Goal: Task Accomplishment & Management: Use online tool/utility

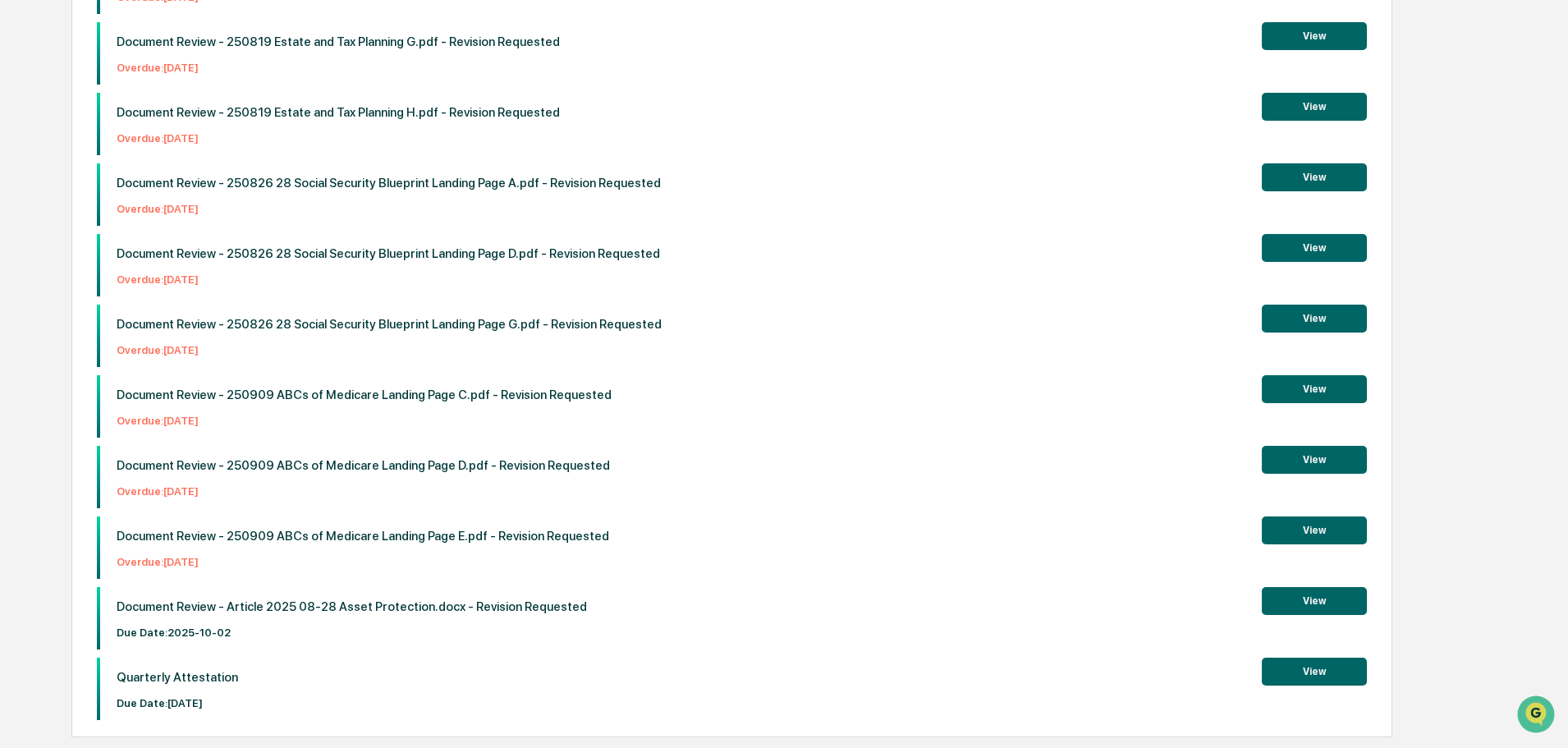
scroll to position [588, 0]
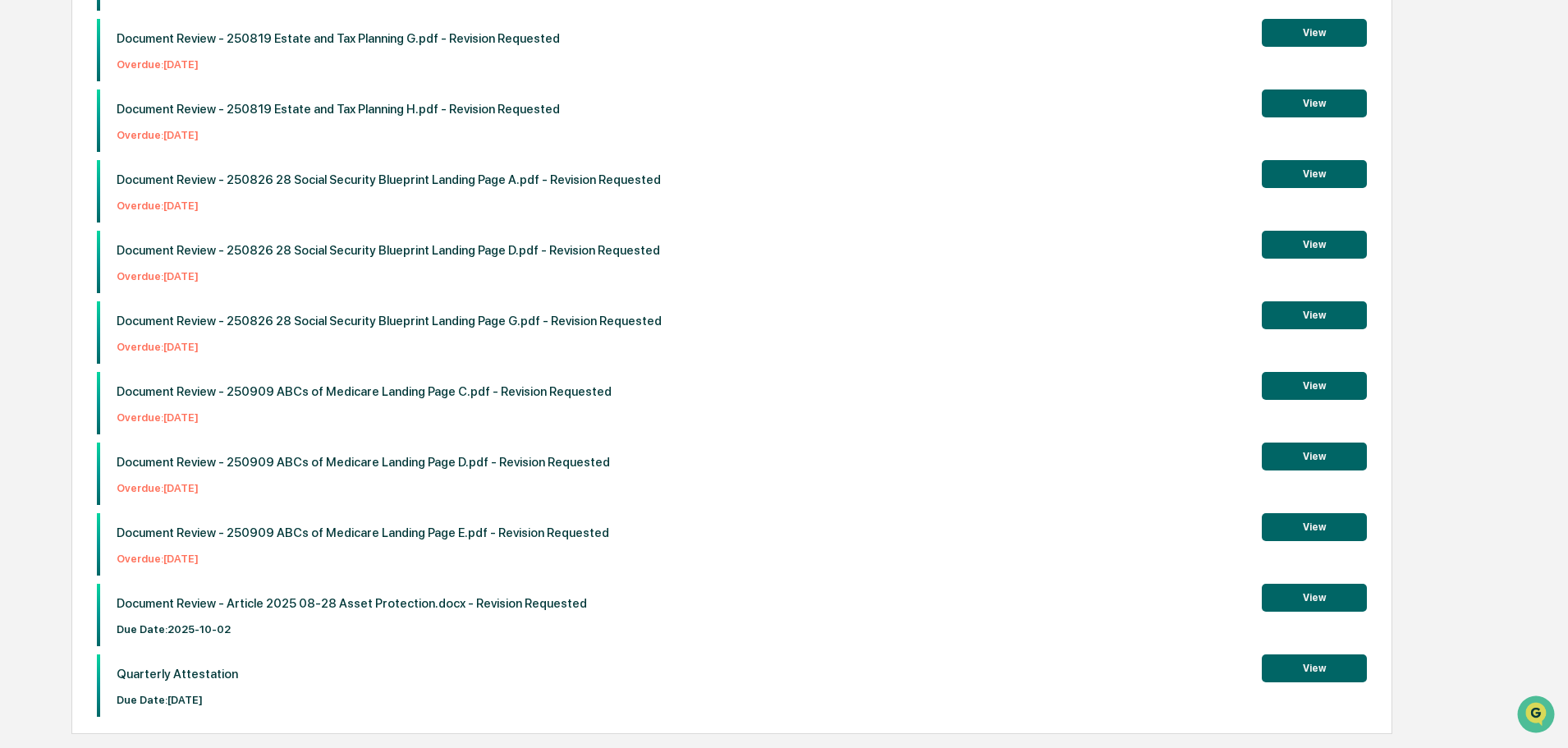
click at [1328, 668] on button "View" at bounding box center [1314, 667] width 105 height 28
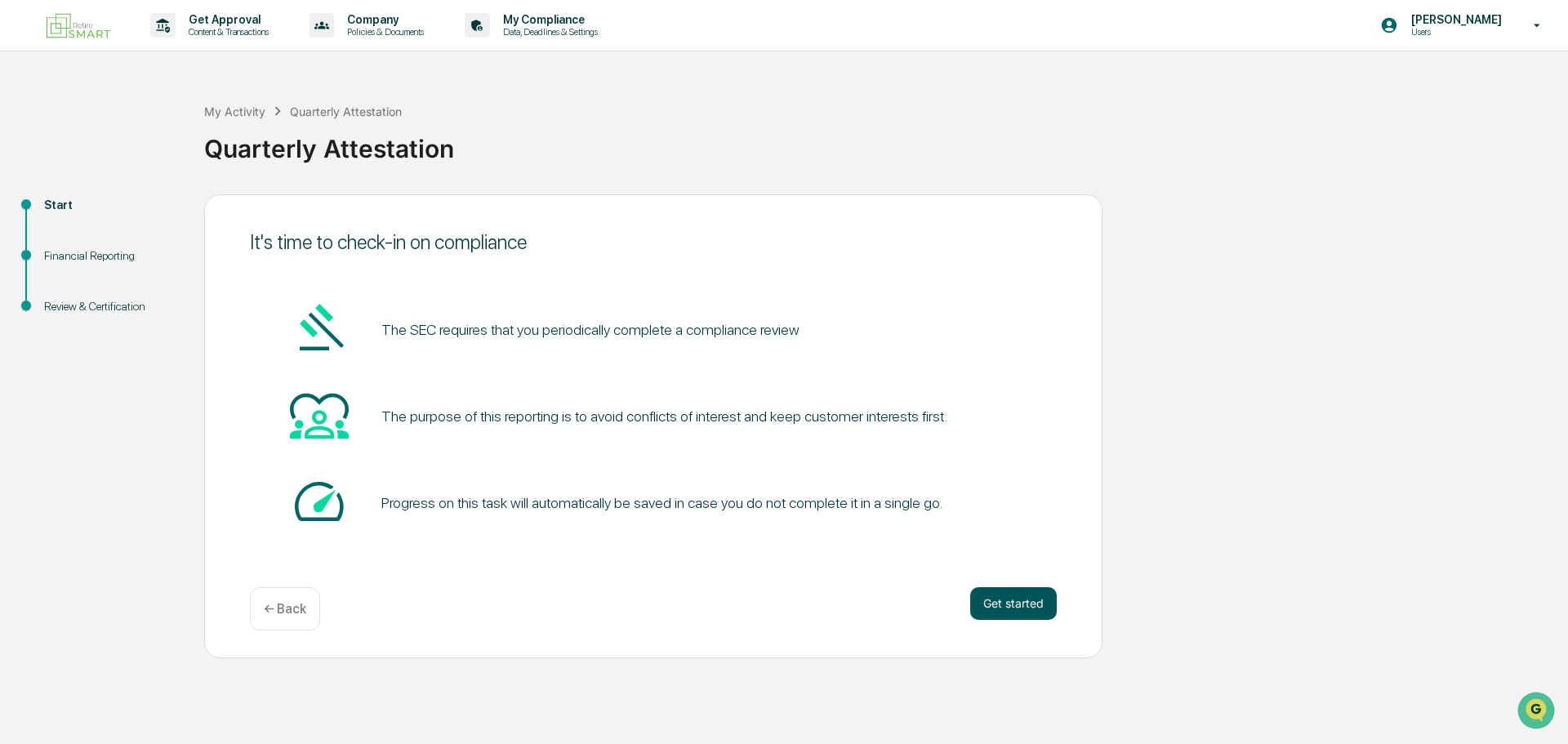
click at [1002, 598] on button "Get started" at bounding box center [1014, 603] width 87 height 33
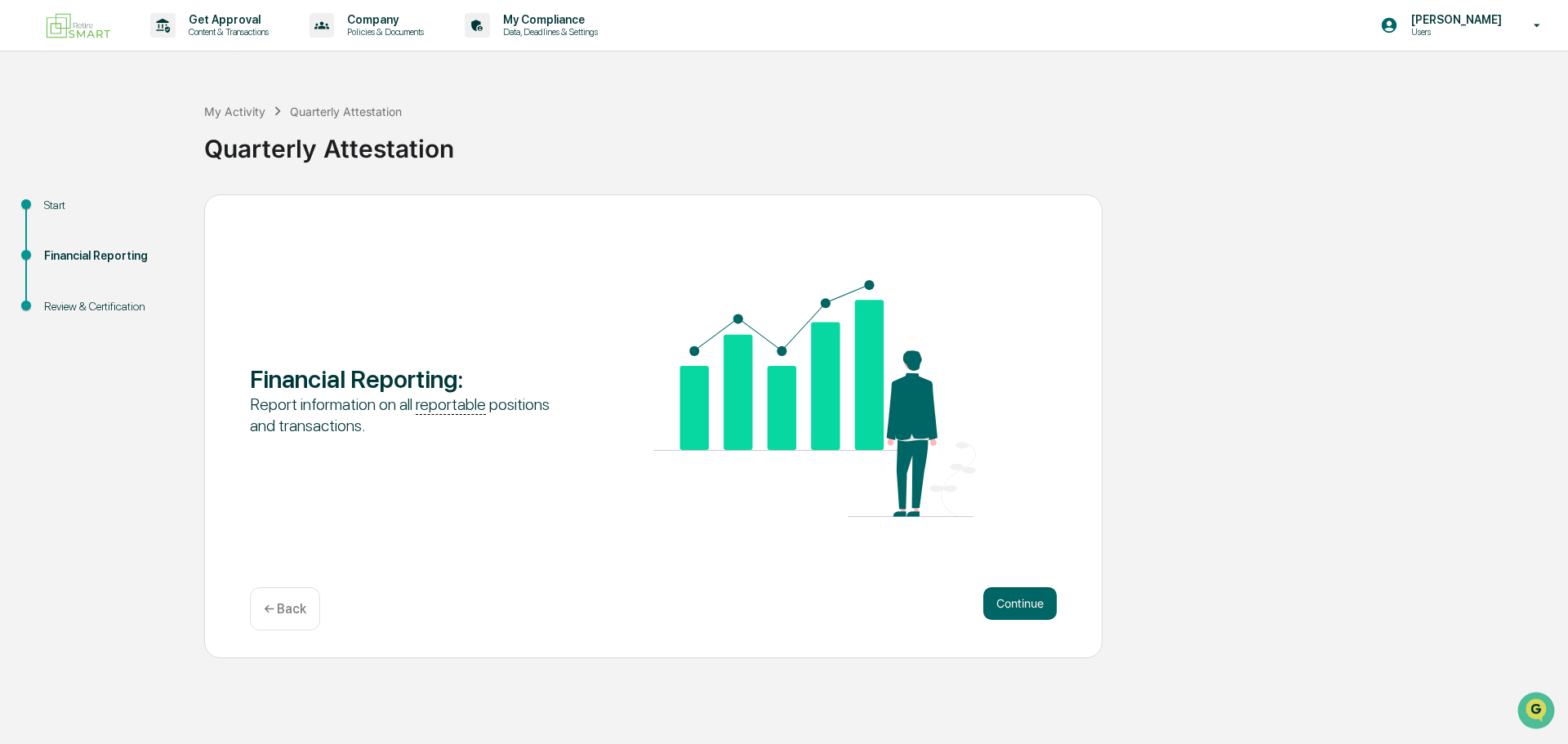
click at [1001, 598] on button "Continue" at bounding box center [1020, 603] width 73 height 33
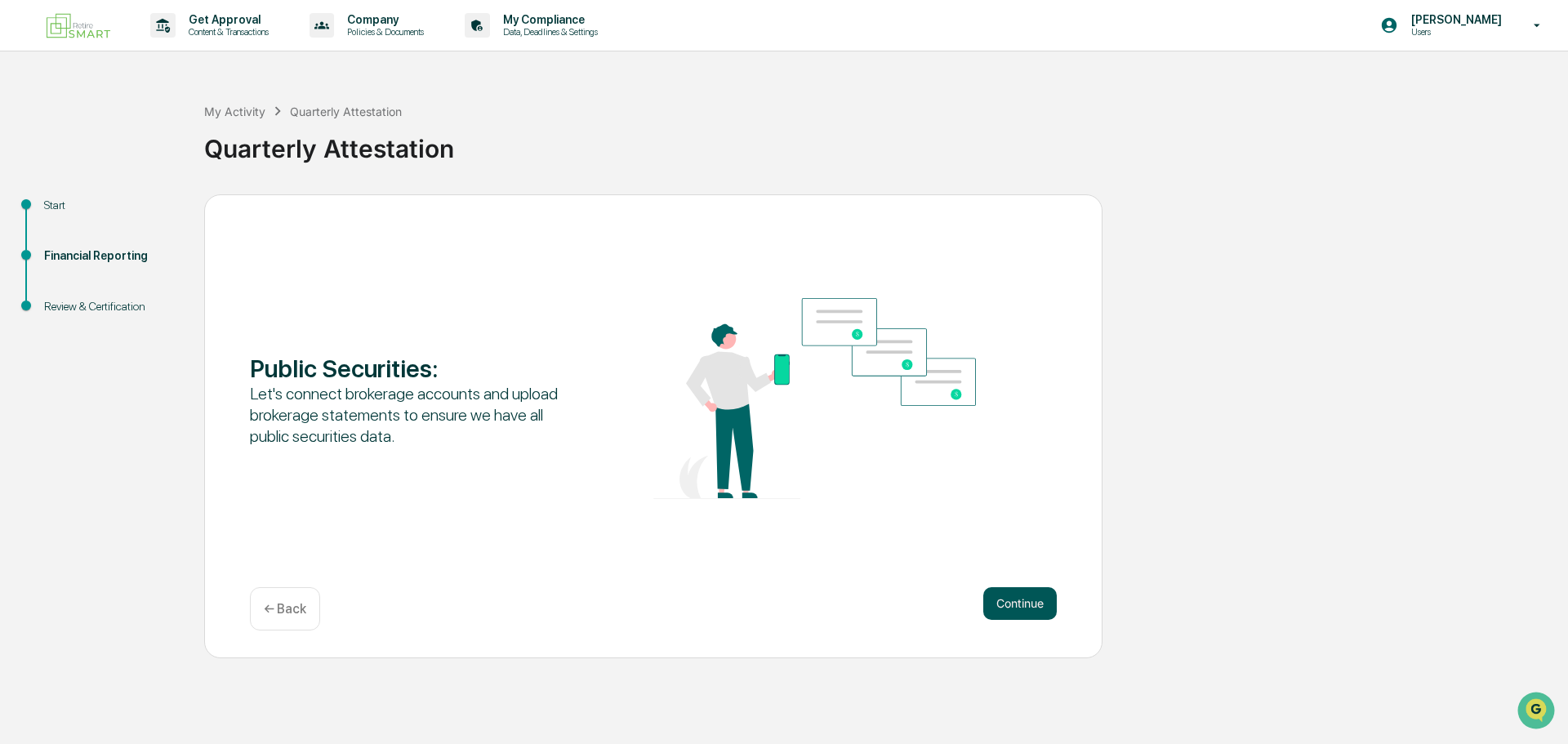
click at [1001, 599] on button "Continue" at bounding box center [1020, 603] width 73 height 33
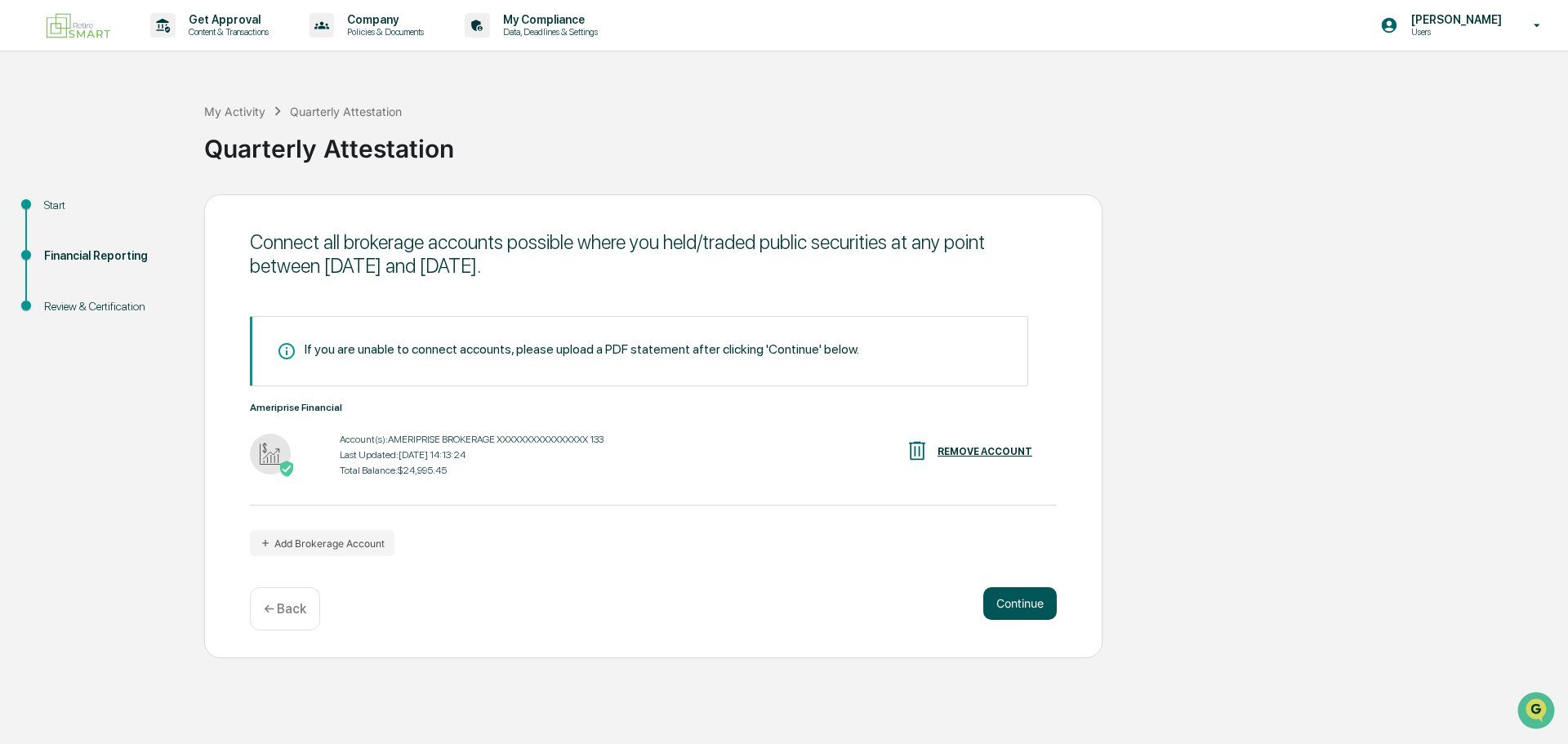
click at [1001, 599] on button "Continue" at bounding box center [1020, 603] width 73 height 33
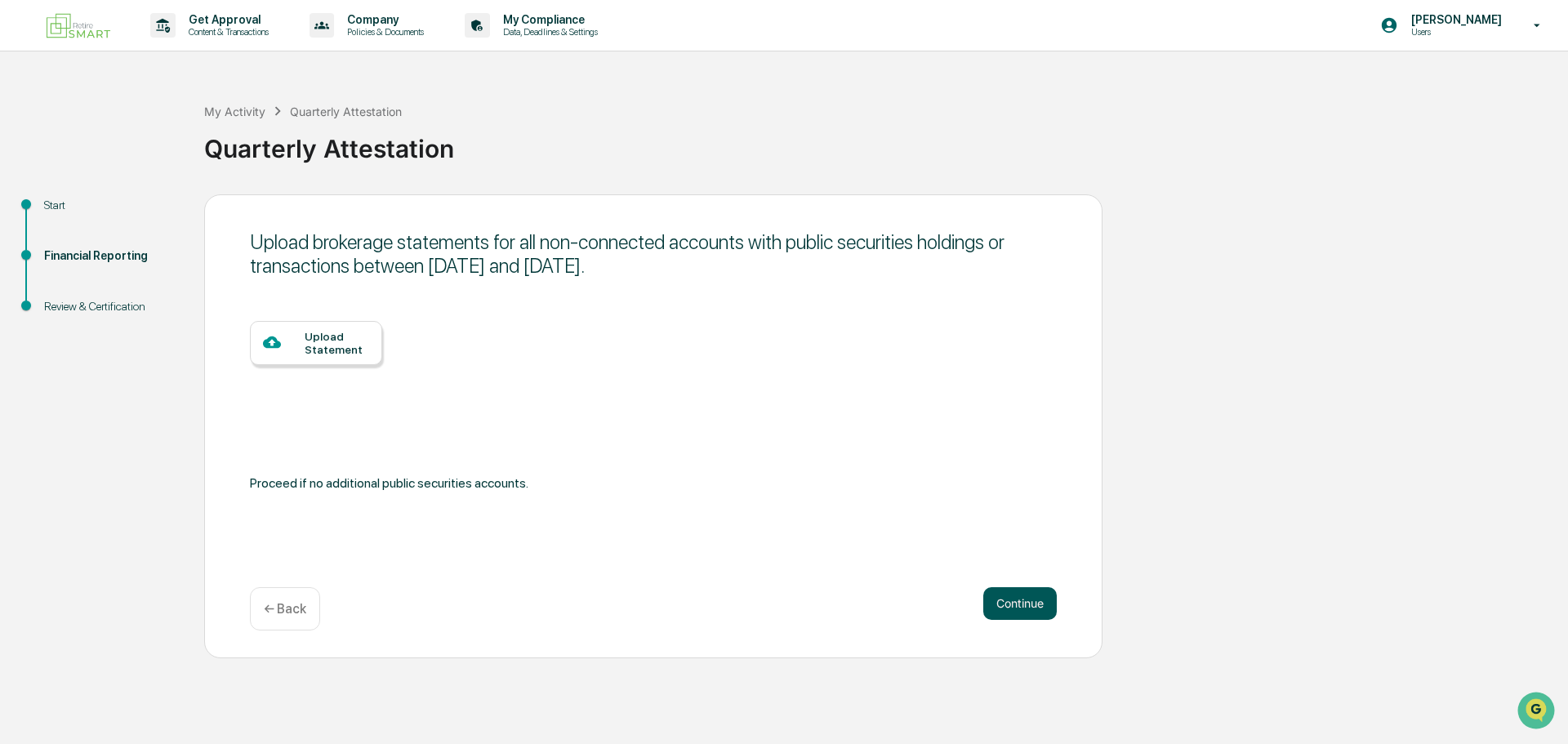
click at [1015, 600] on button "Continue" at bounding box center [1020, 603] width 73 height 33
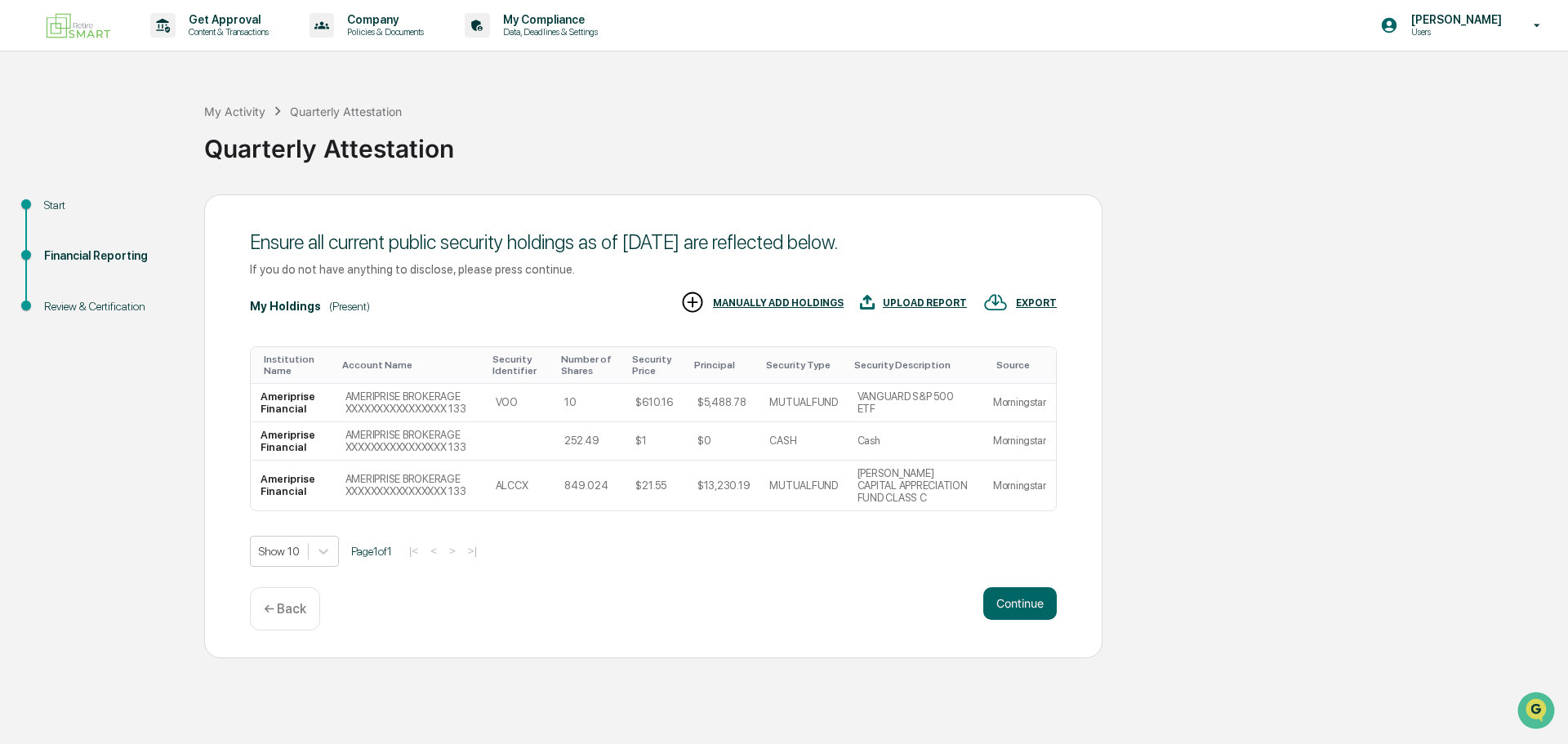
click at [1015, 600] on button "Continue" at bounding box center [1020, 603] width 73 height 33
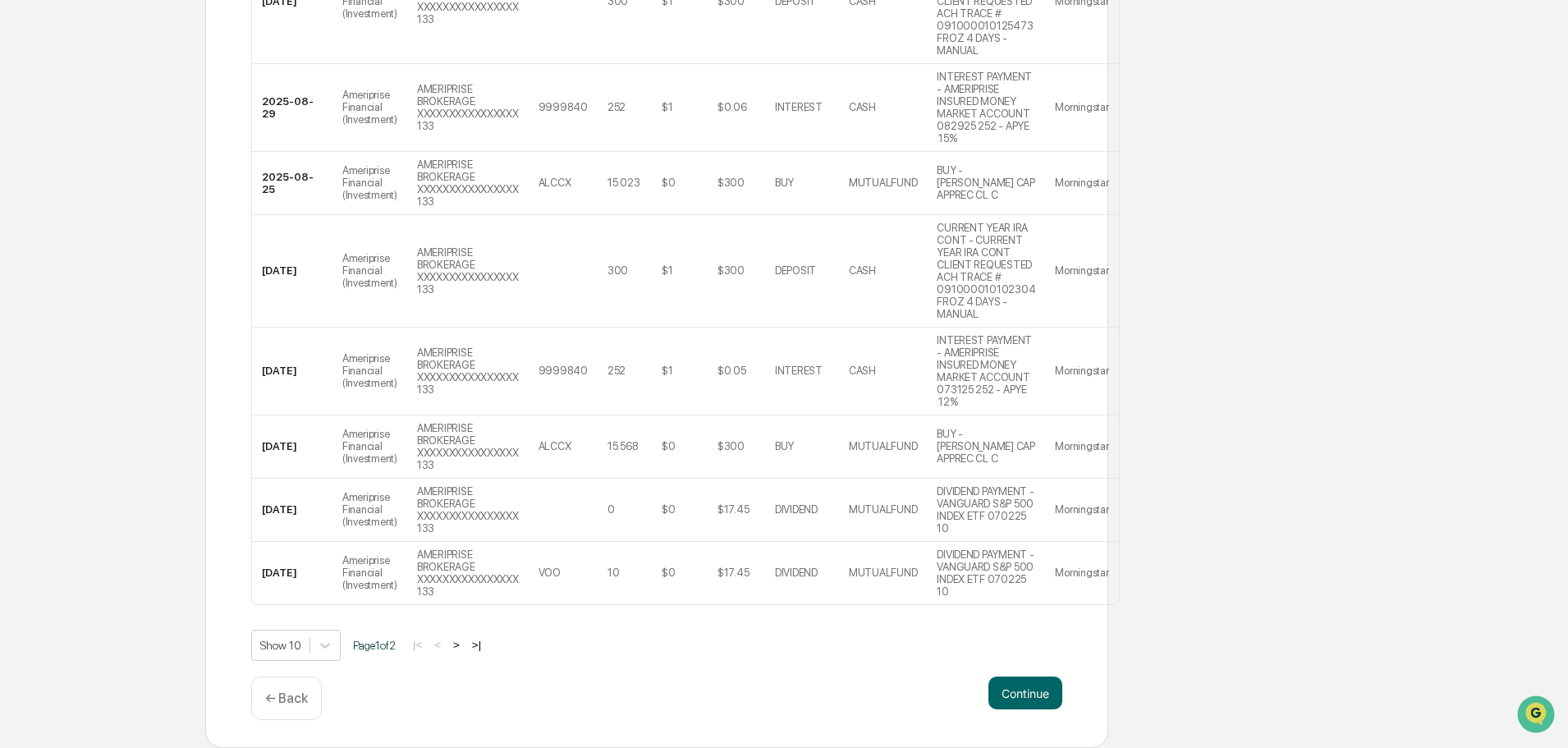
scroll to position [679, 0]
click at [1022, 692] on button "Continue" at bounding box center [1025, 693] width 74 height 33
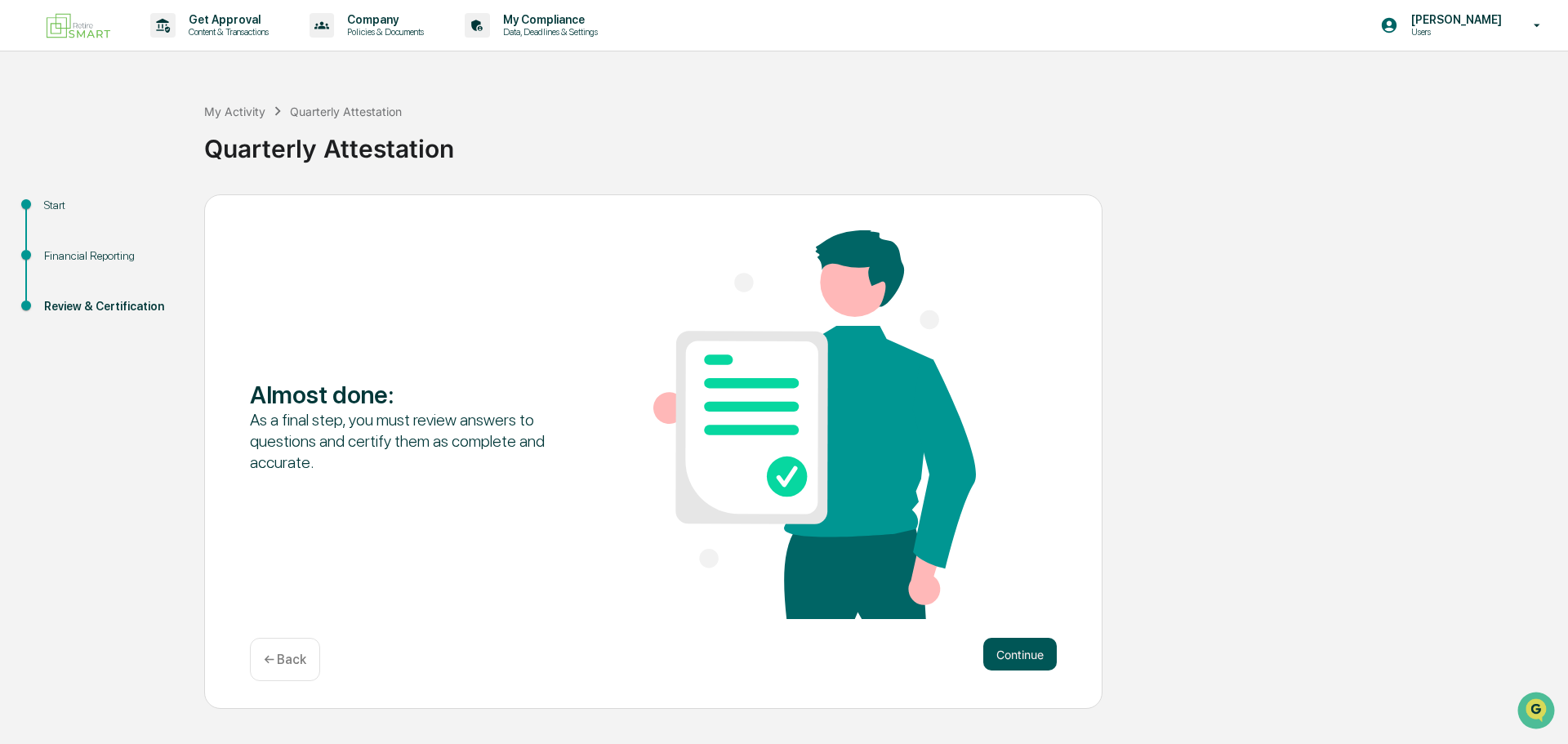
click at [1028, 645] on button "Continue" at bounding box center [1020, 654] width 73 height 33
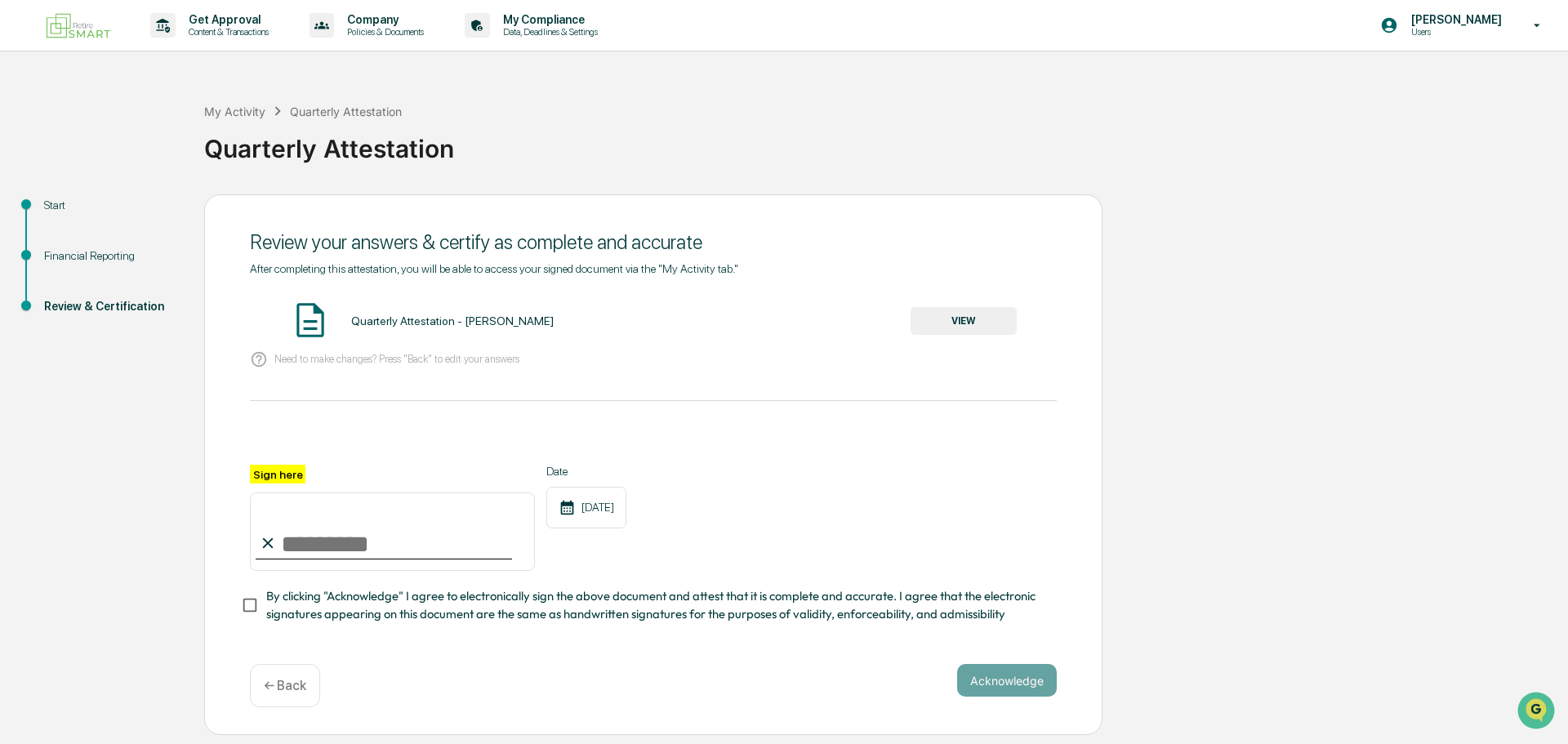
click at [394, 537] on input "Sign here" at bounding box center [392, 531] width 285 height 78
type input "**********"
click at [1022, 678] on button "Acknowledge" at bounding box center [1006, 680] width 99 height 33
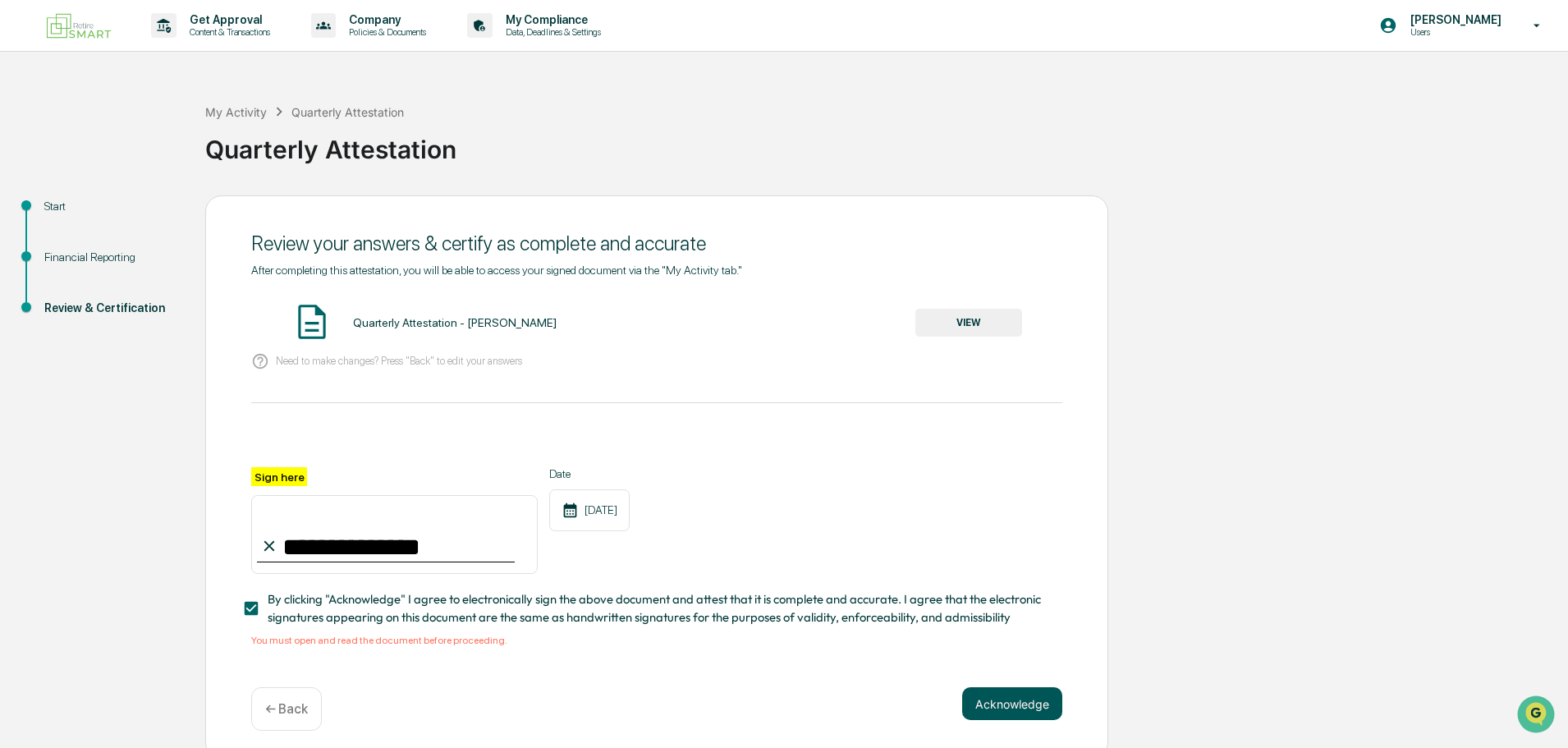
click at [1028, 700] on button "Acknowledge" at bounding box center [1011, 703] width 100 height 33
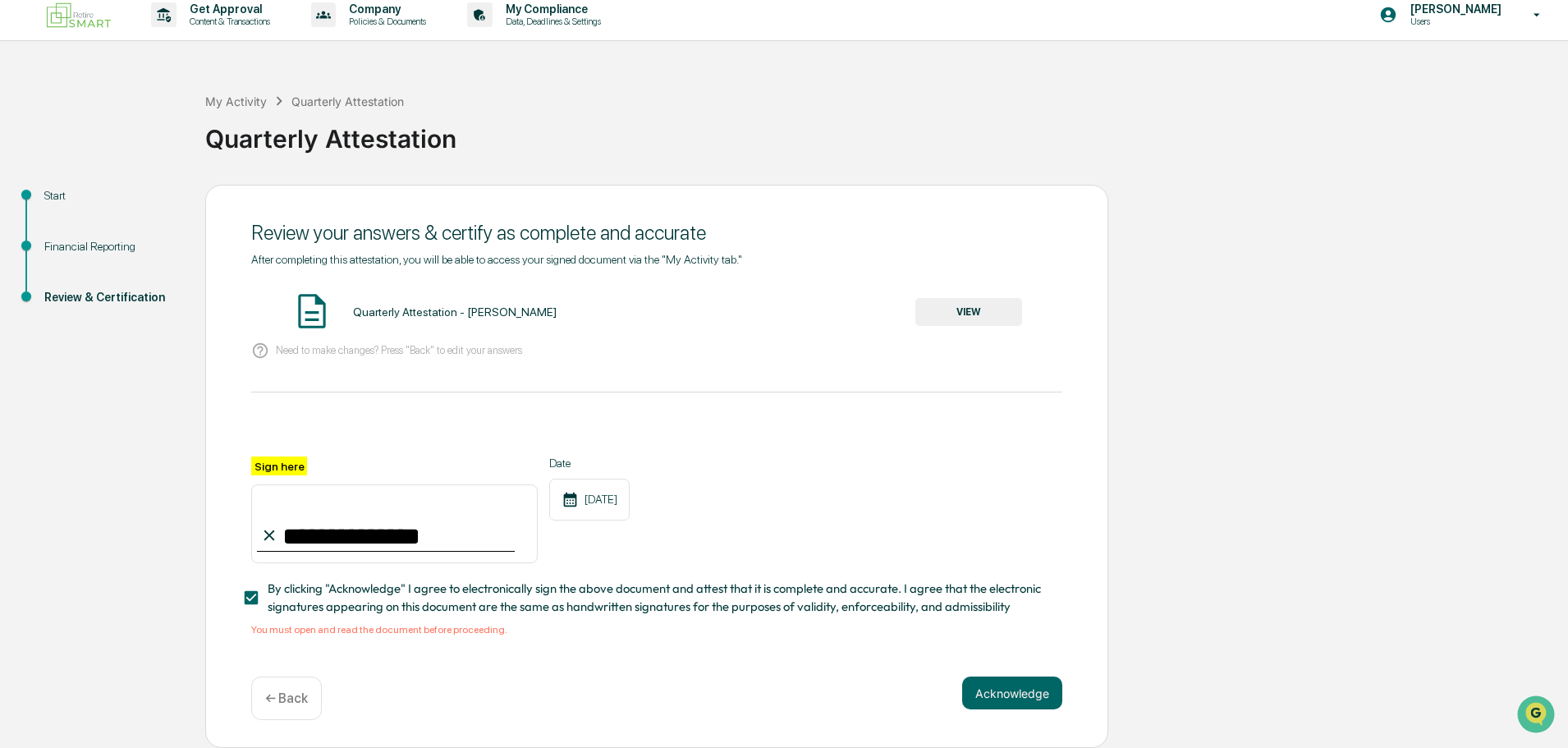
click at [963, 306] on button "VIEW" at bounding box center [968, 311] width 107 height 28
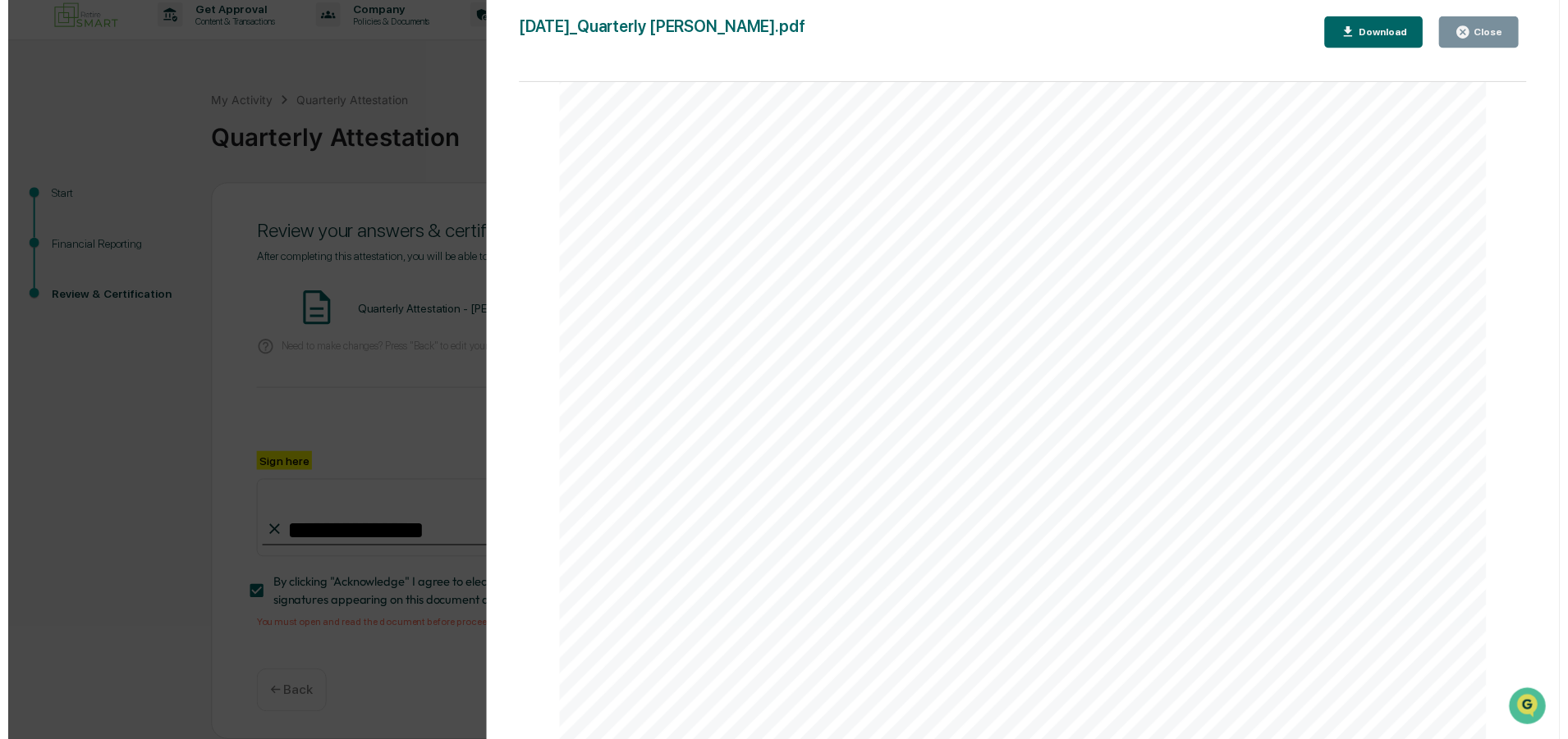
scroll to position [3454, 0]
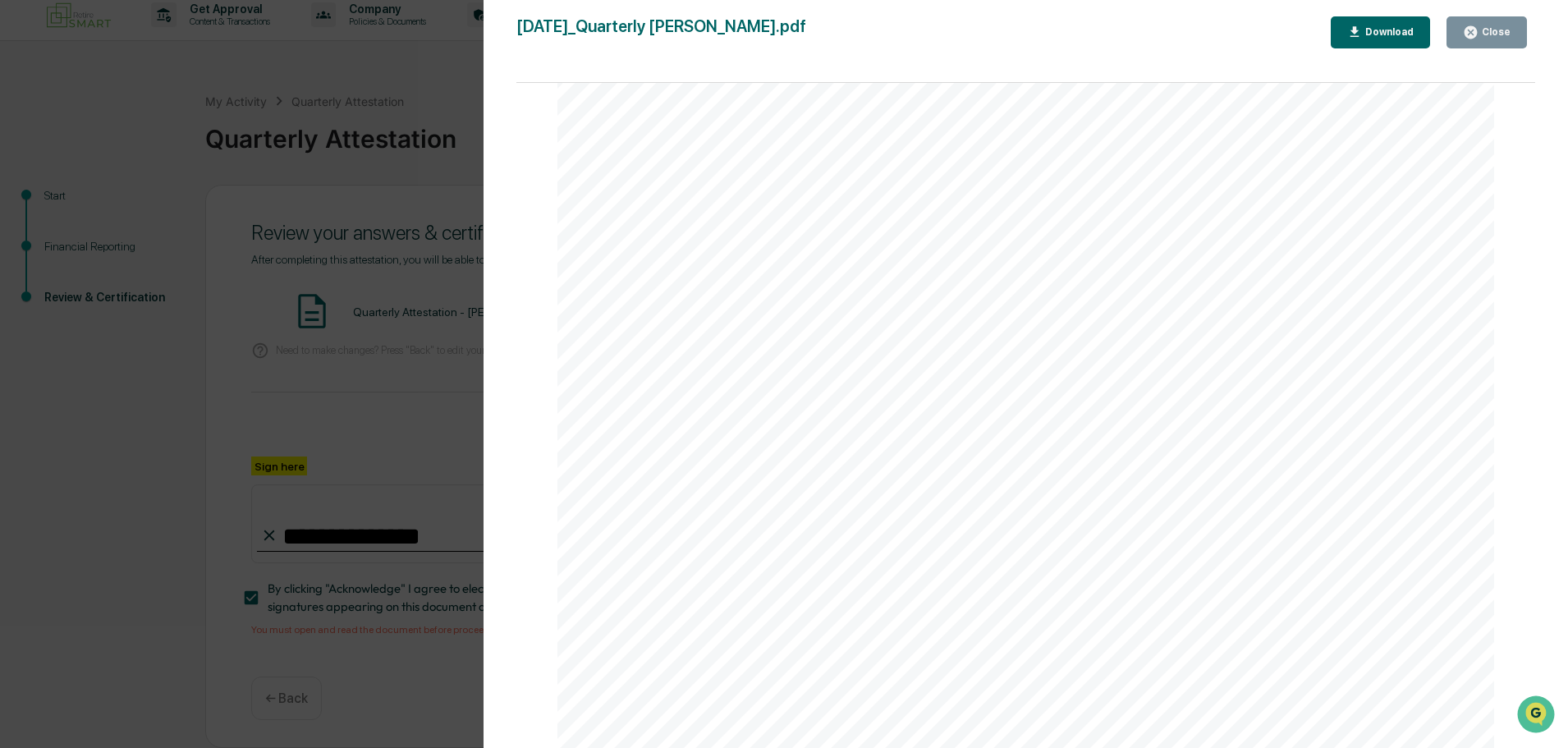
click at [1488, 22] on button "Close" at bounding box center [1486, 32] width 81 height 32
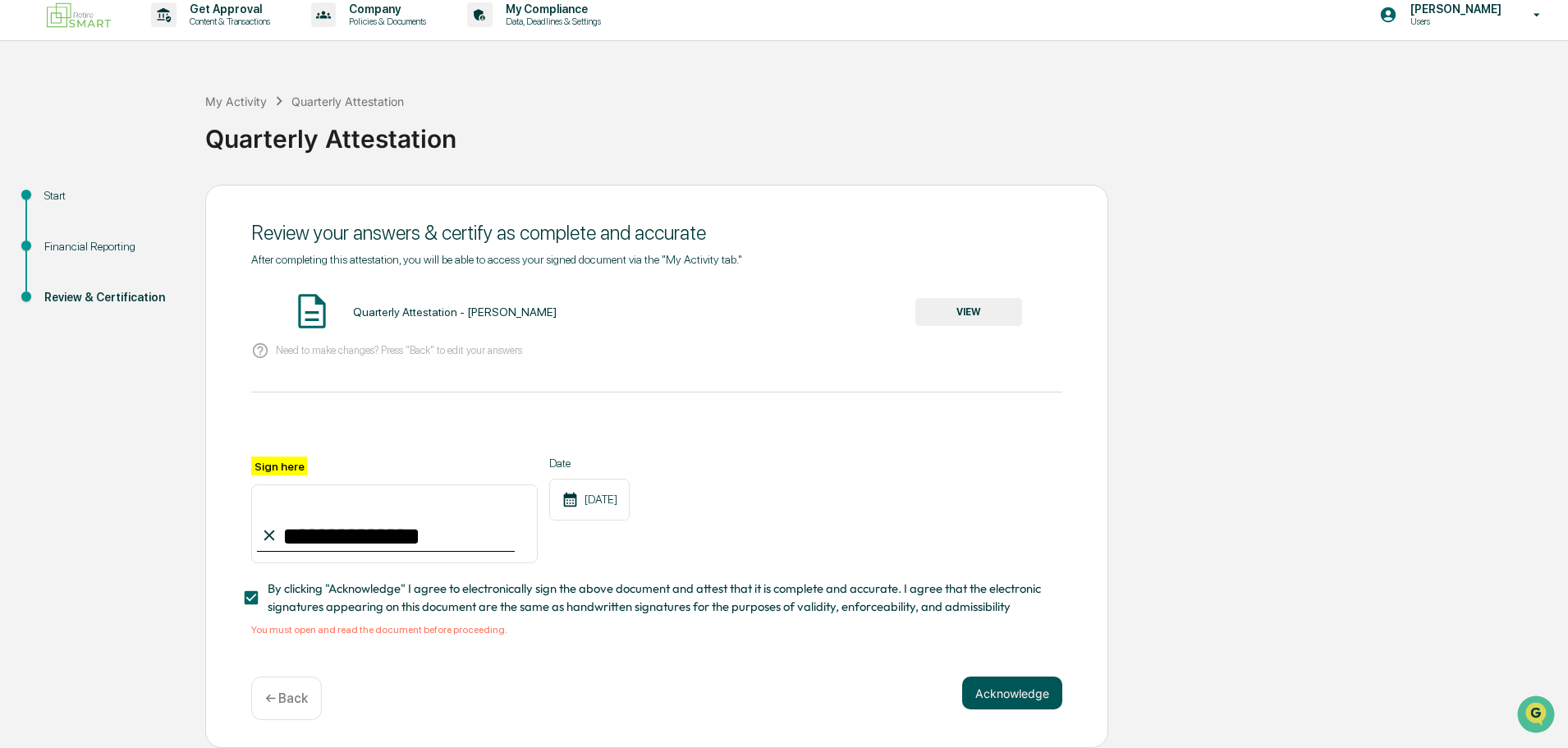
click at [992, 694] on button "Acknowledge" at bounding box center [1011, 693] width 100 height 33
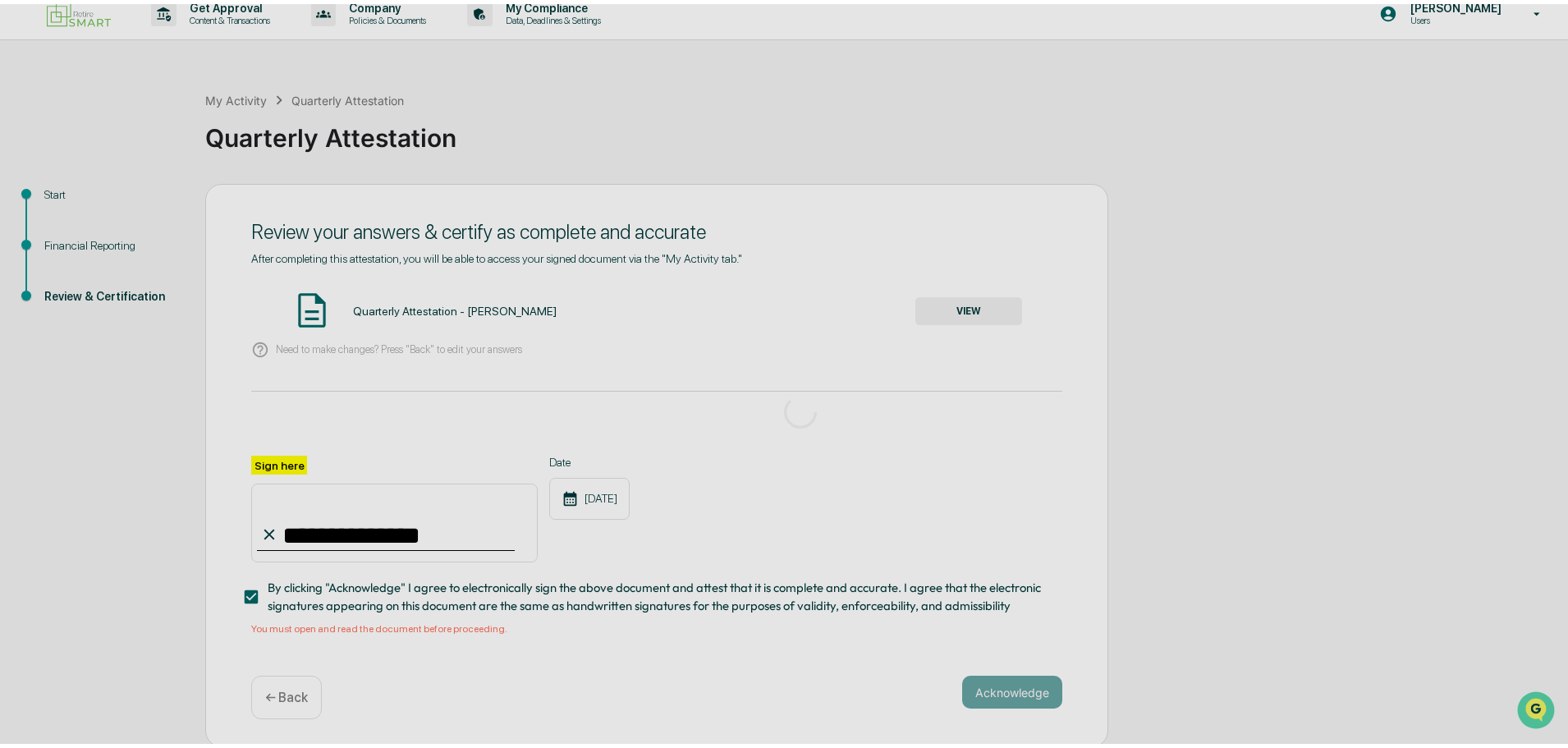
scroll to position [0, 0]
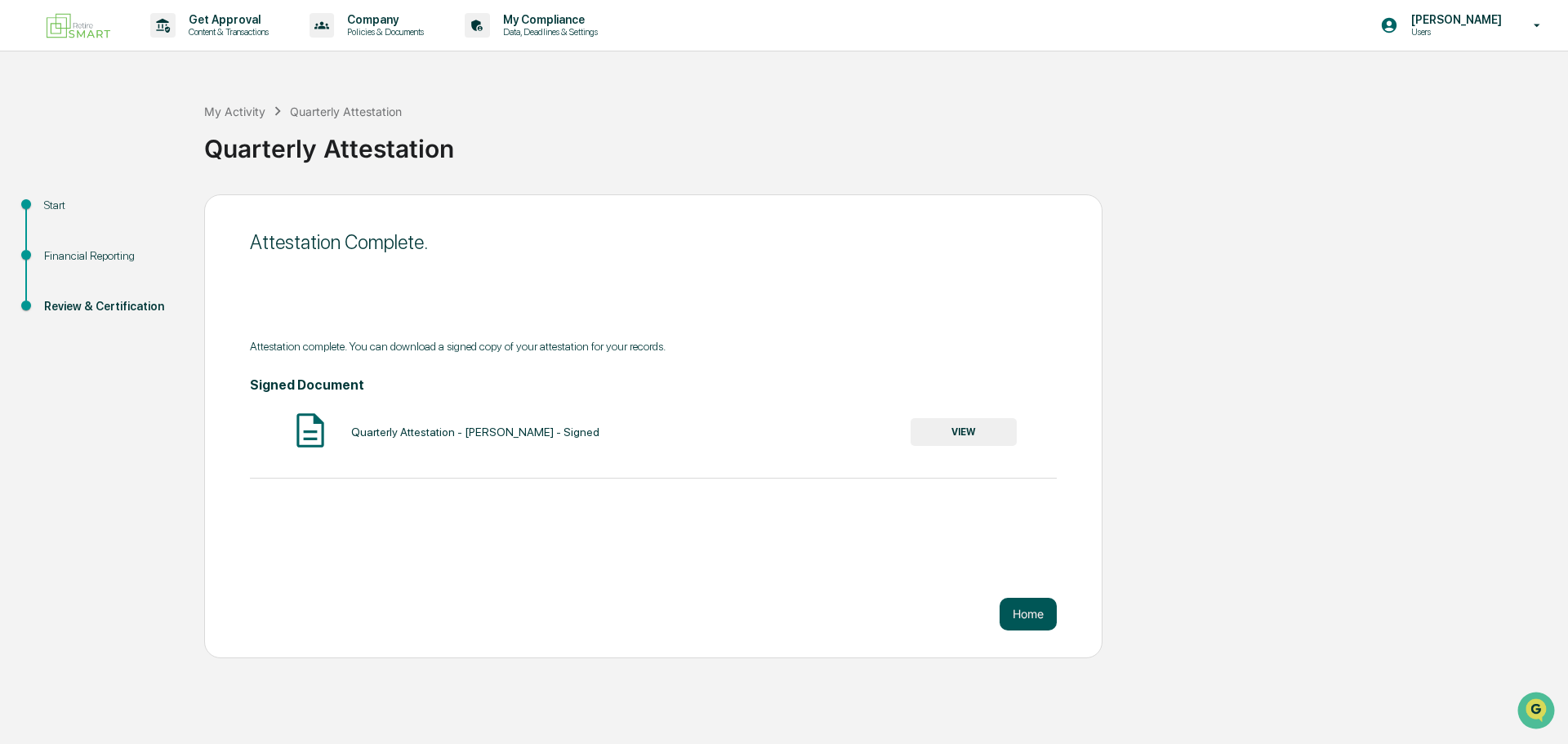
click at [1041, 615] on button "Home" at bounding box center [1027, 614] width 57 height 33
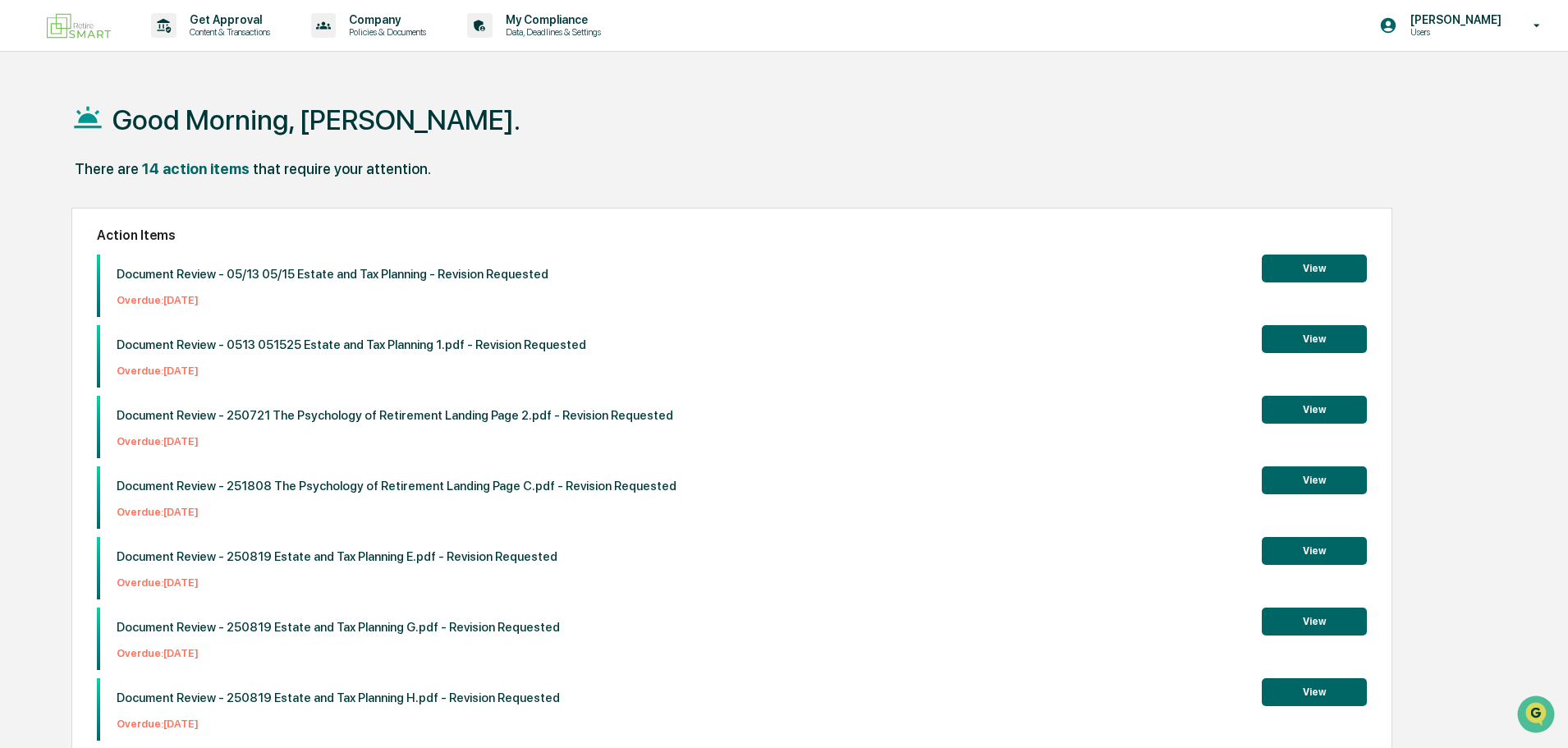
scroll to position [518, 0]
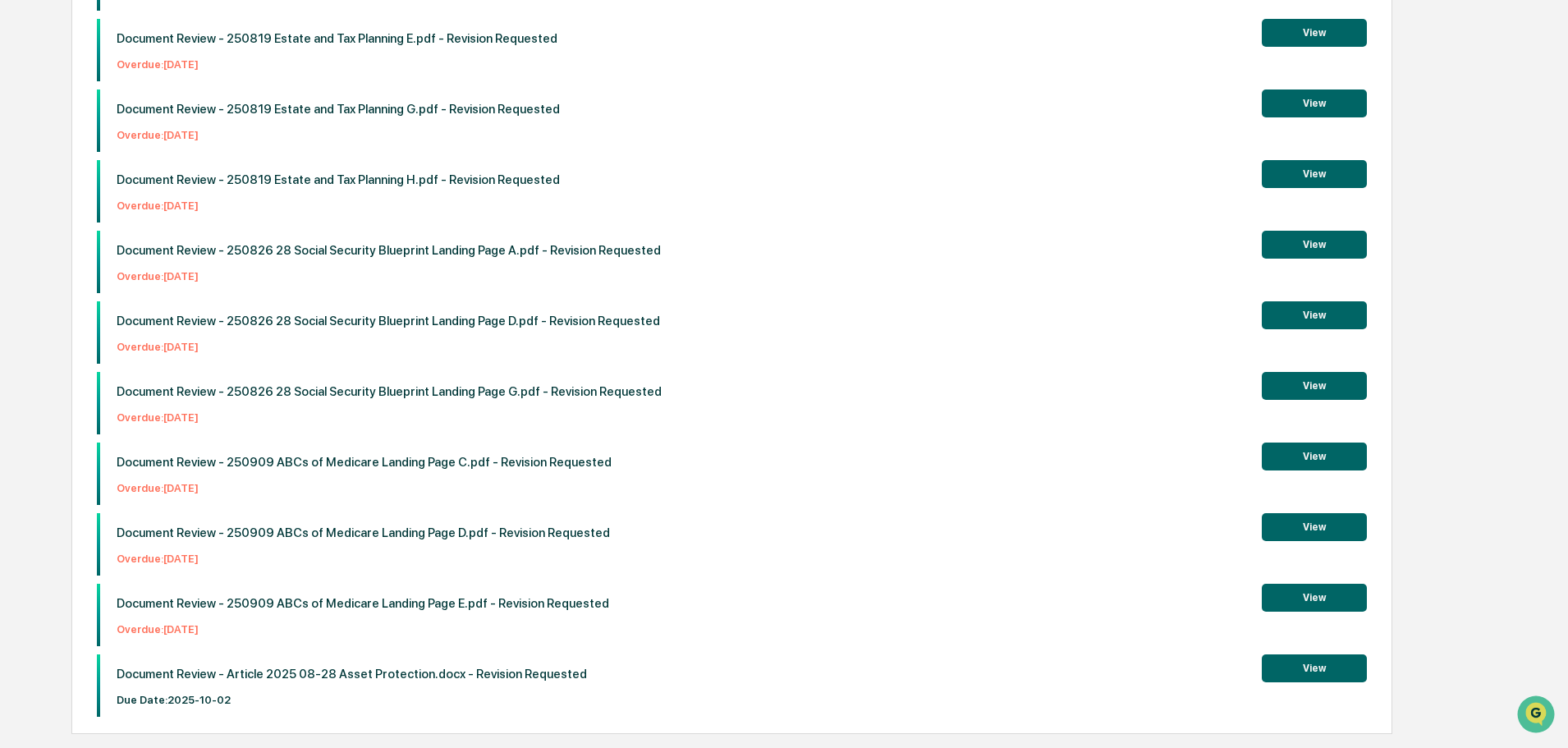
click at [1307, 670] on button "View" at bounding box center [1314, 667] width 105 height 28
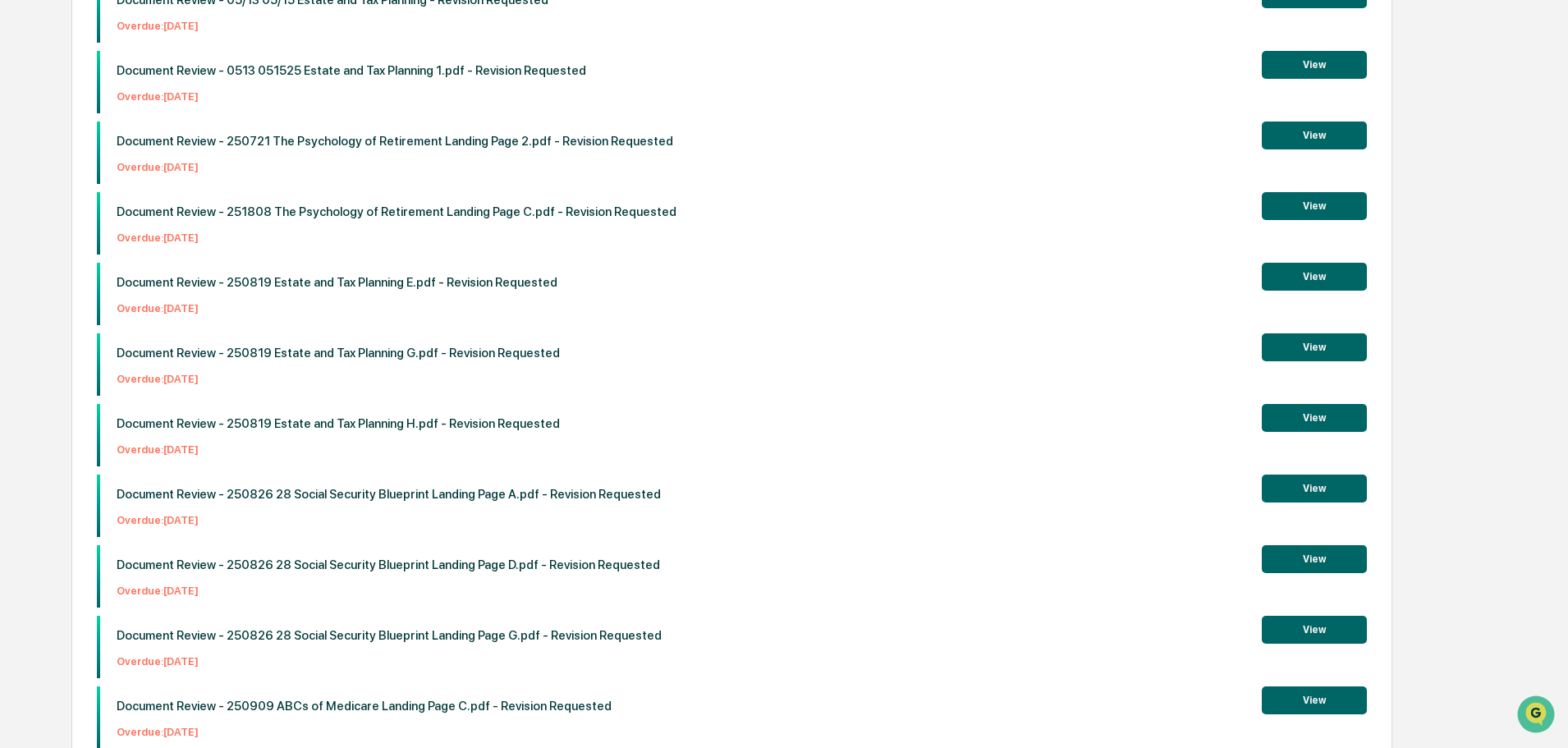
scroll to position [518, 0]
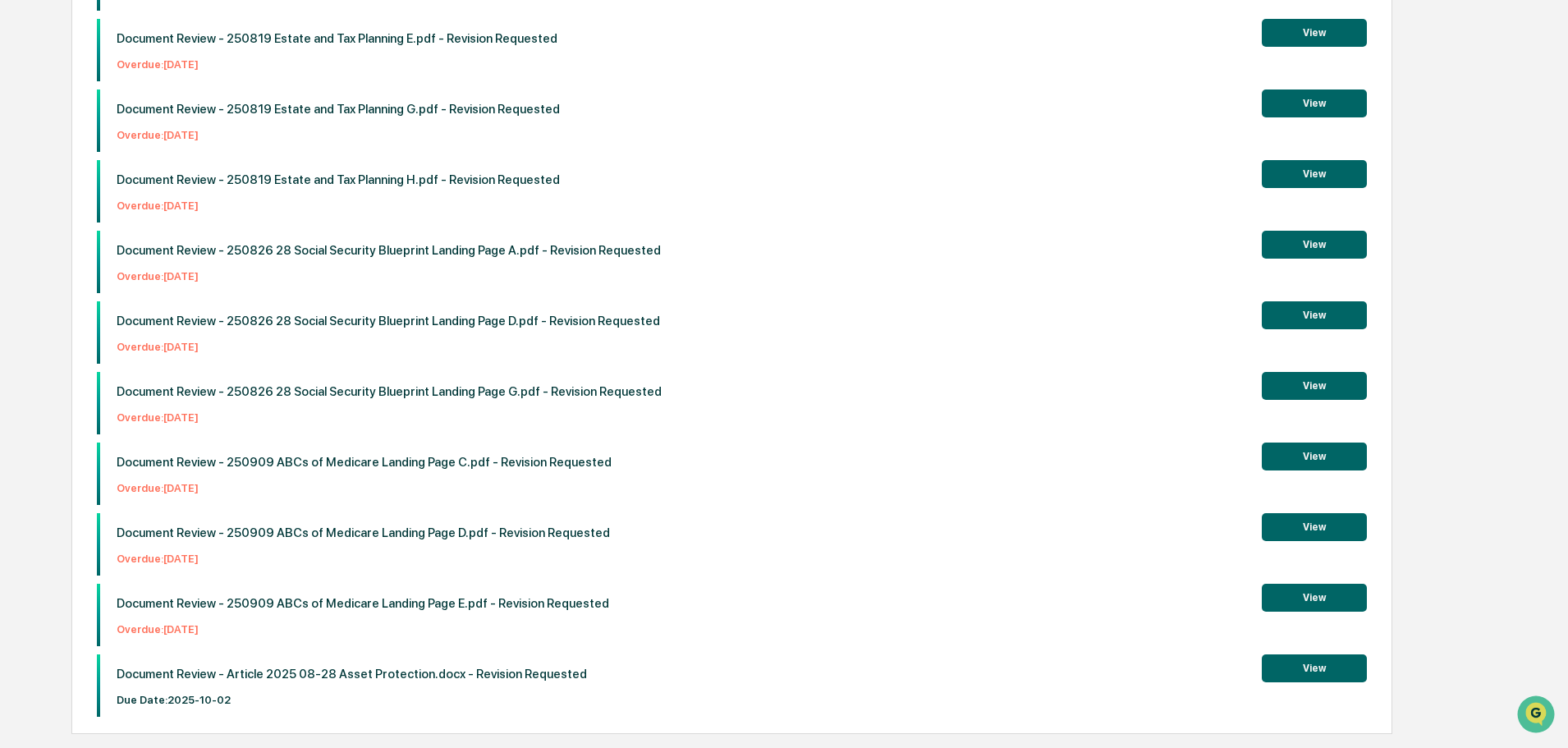
click at [1312, 665] on button "View" at bounding box center [1314, 667] width 105 height 28
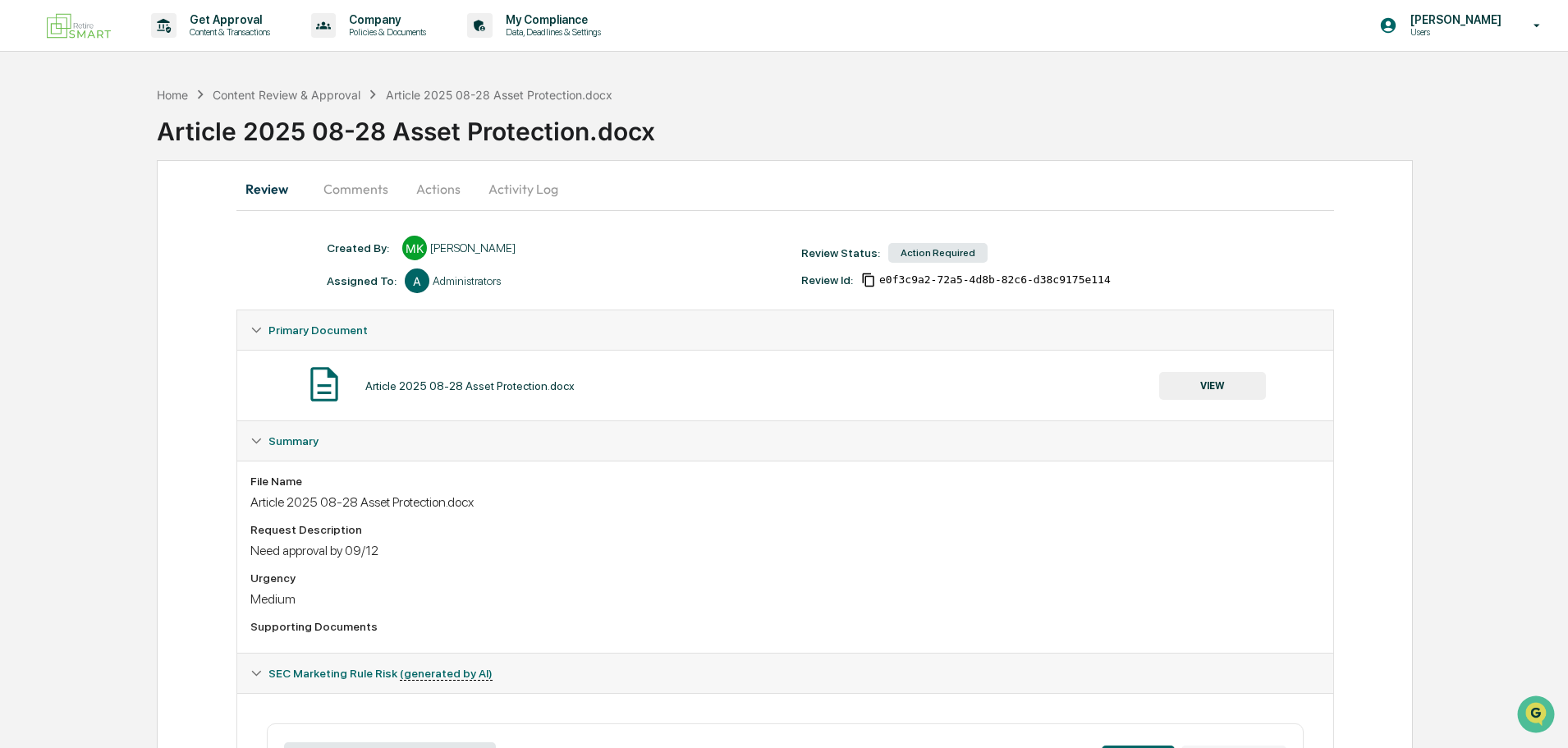
click at [1217, 386] on button "VIEW" at bounding box center [1212, 385] width 107 height 28
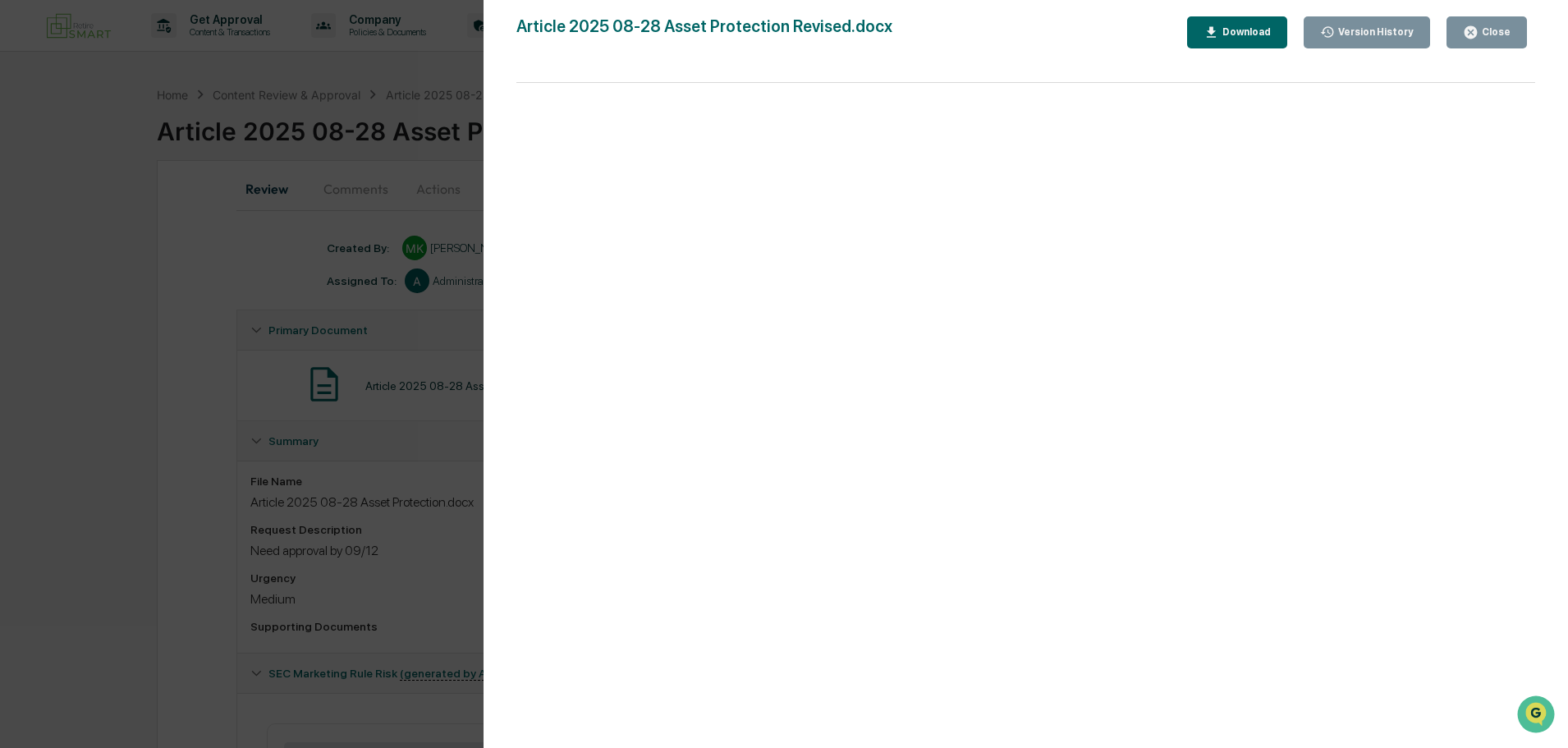
click at [1263, 24] on div "Download" at bounding box center [1236, 32] width 67 height 16
click at [1502, 27] on div "Close" at bounding box center [1493, 32] width 32 height 12
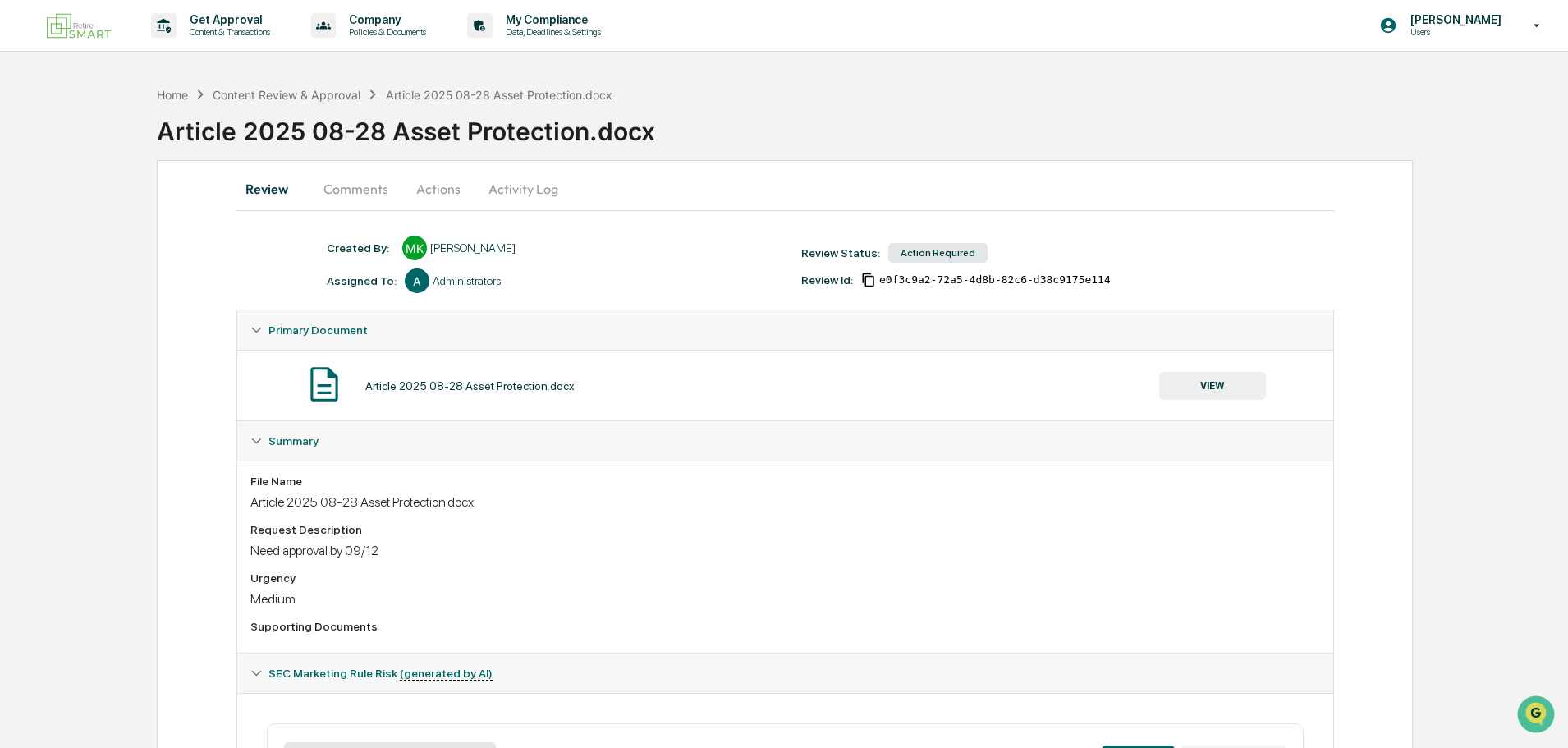
click at [372, 190] on button "Comments" at bounding box center [356, 188] width 91 height 40
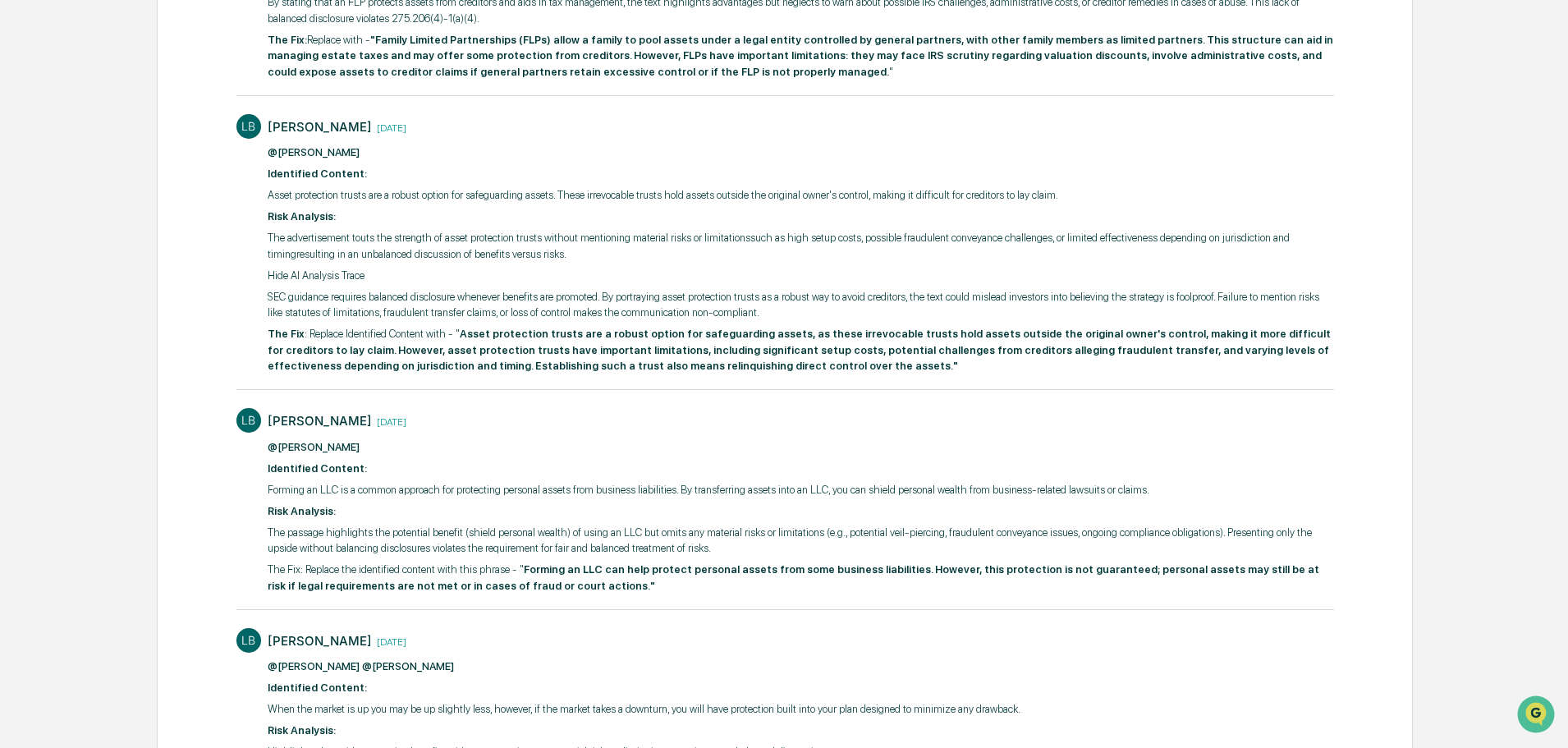
scroll to position [574, 0]
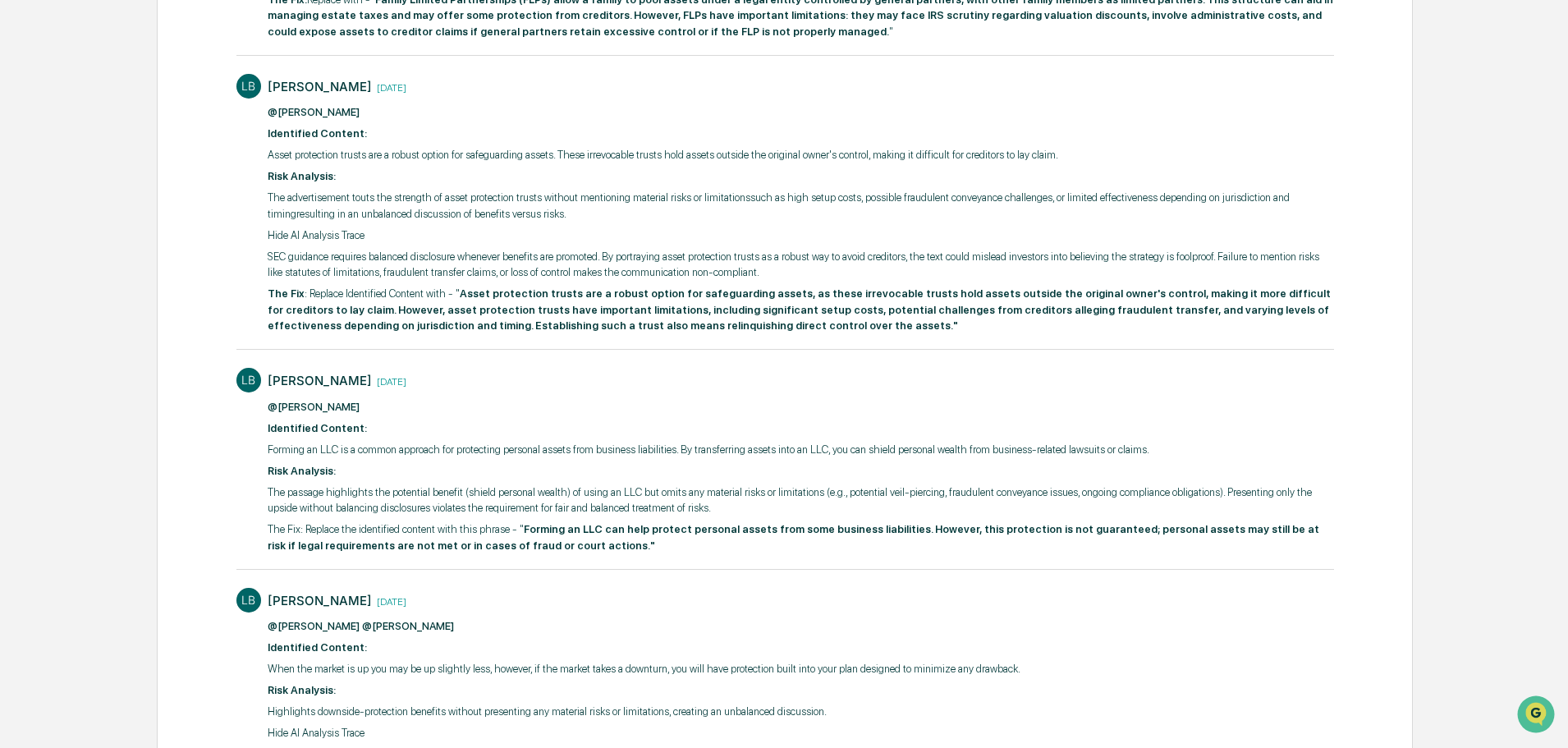
click at [514, 526] on strong "Forming an LLC can help protect personal assets from some business liabilities.…" at bounding box center [794, 537] width 1052 height 29
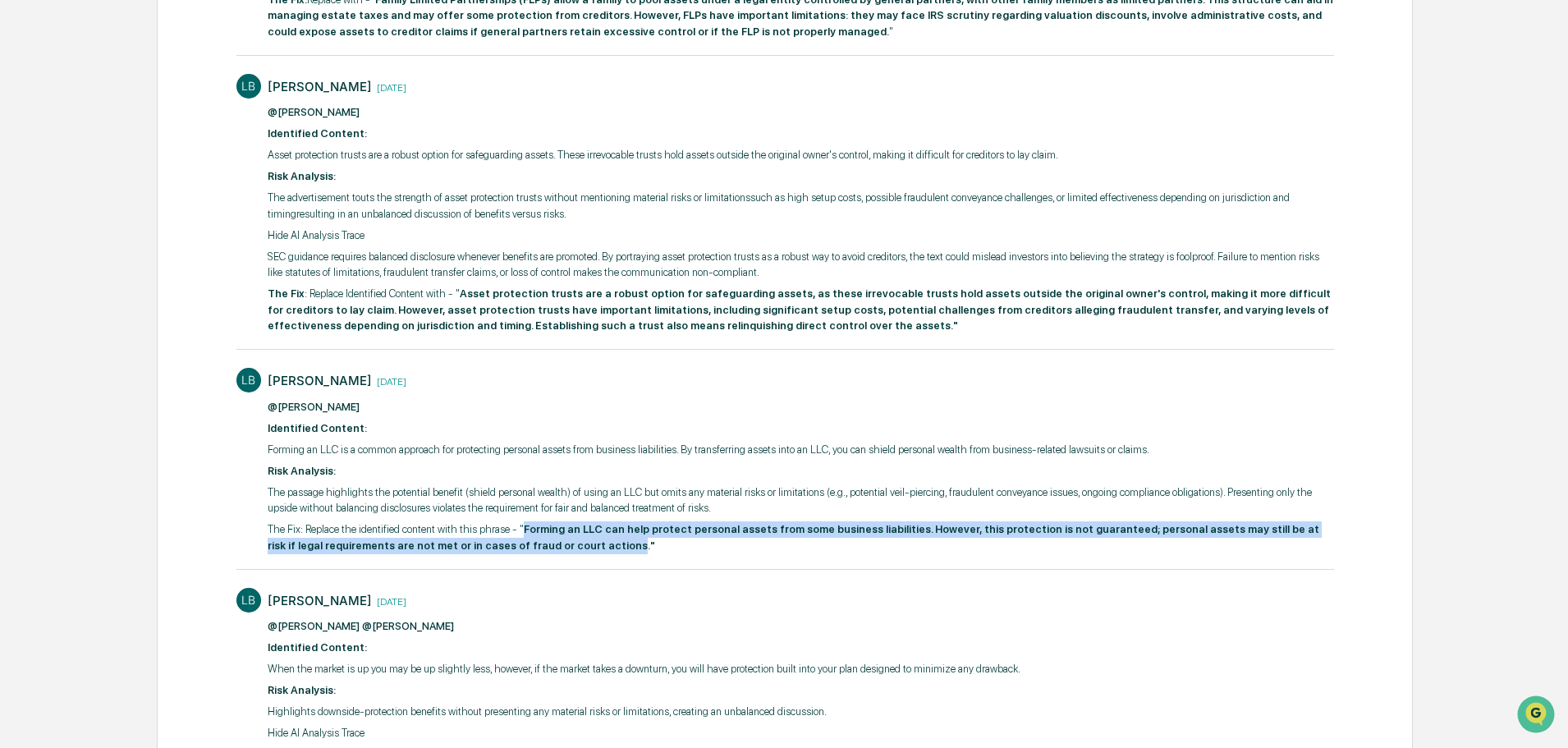
drag, startPoint x: 516, startPoint y: 528, endPoint x: 551, endPoint y: 546, distance: 39.4
click at [551, 546] on strong "Forming an LLC can help protect personal assets from some business liabilities.…" at bounding box center [794, 537] width 1052 height 29
copy strong "Forming an LLC can help protect personal assets from some business liabilities.…"
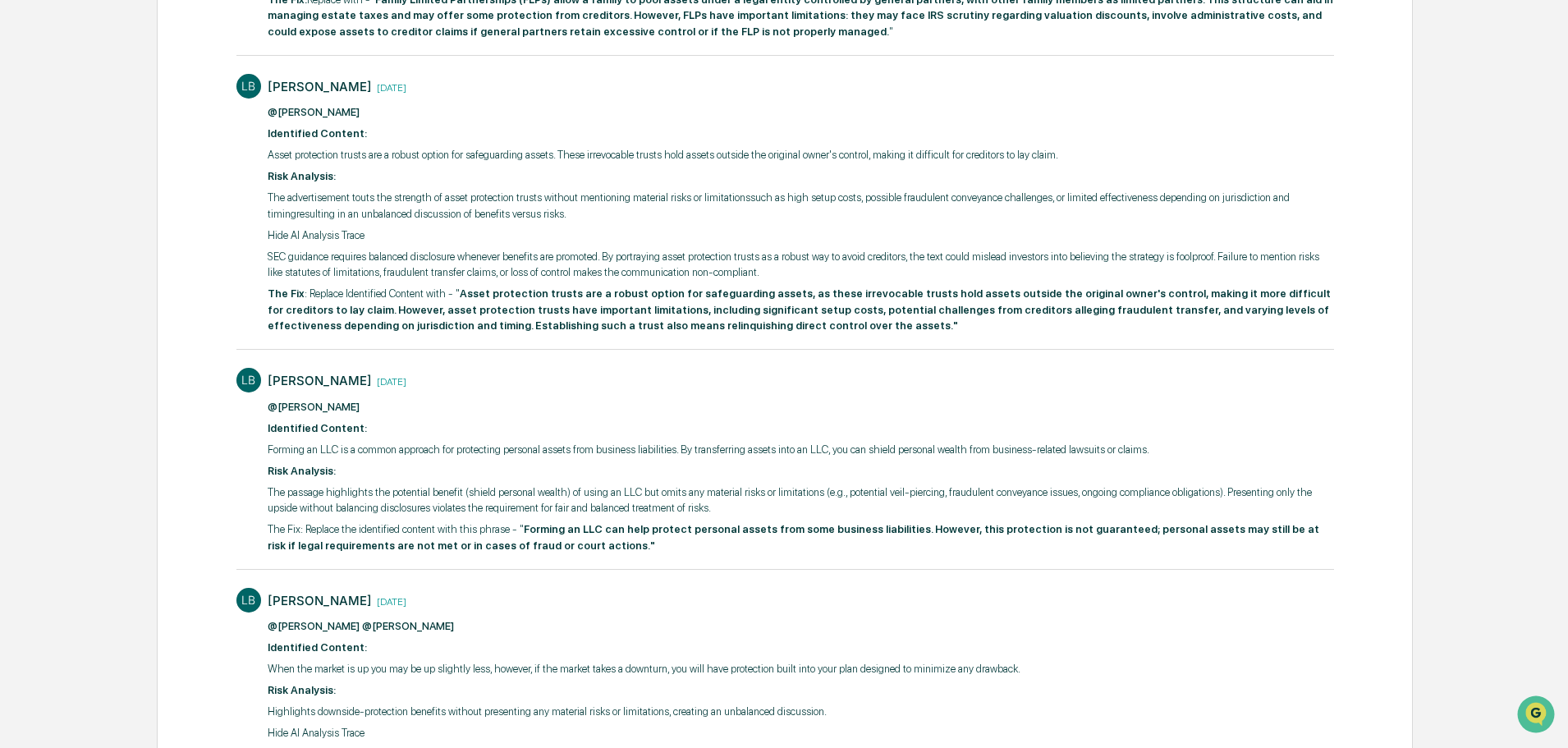
click at [441, 374] on div "[PERSON_NAME] [DATE]" at bounding box center [800, 380] width 1066 height 25
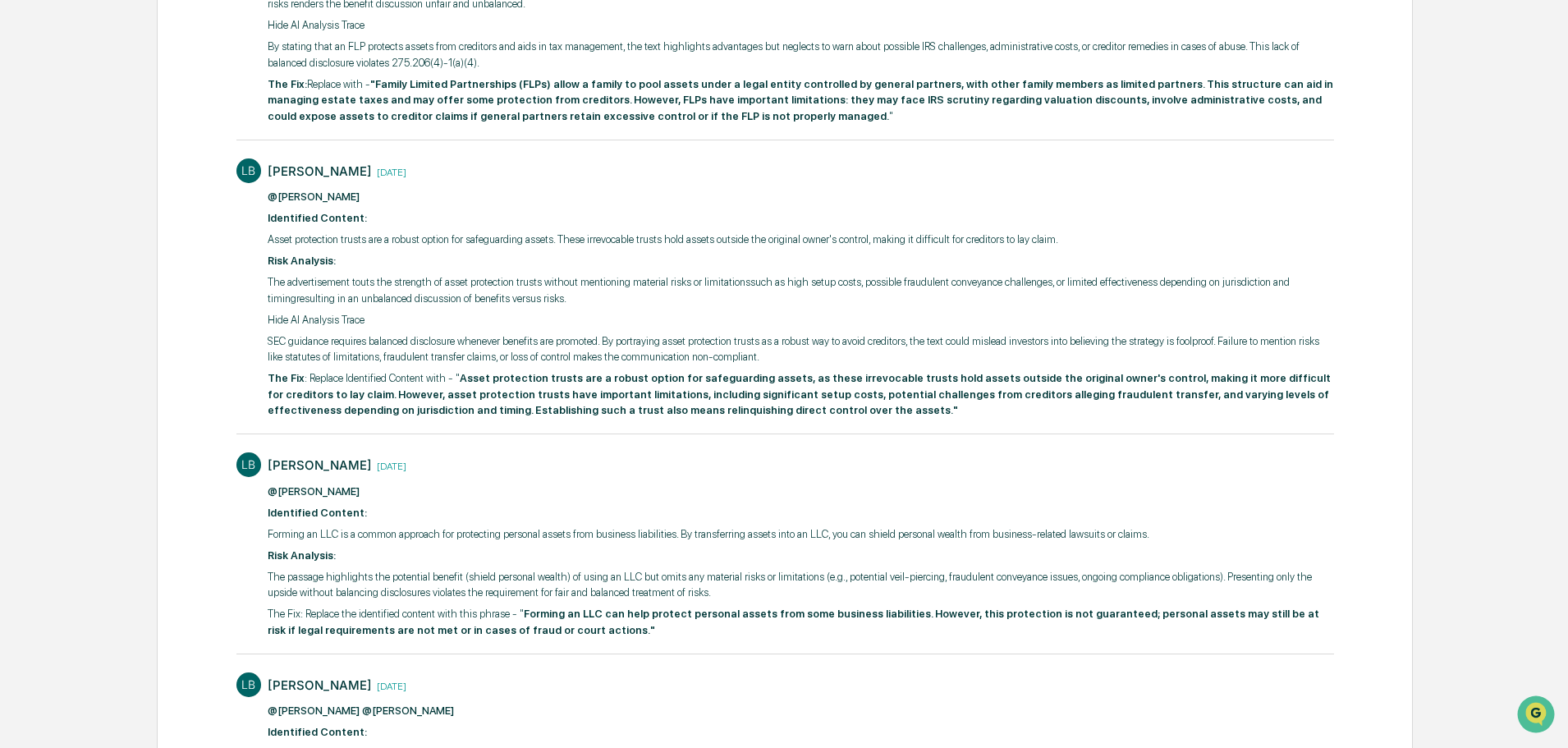
scroll to position [410, 0]
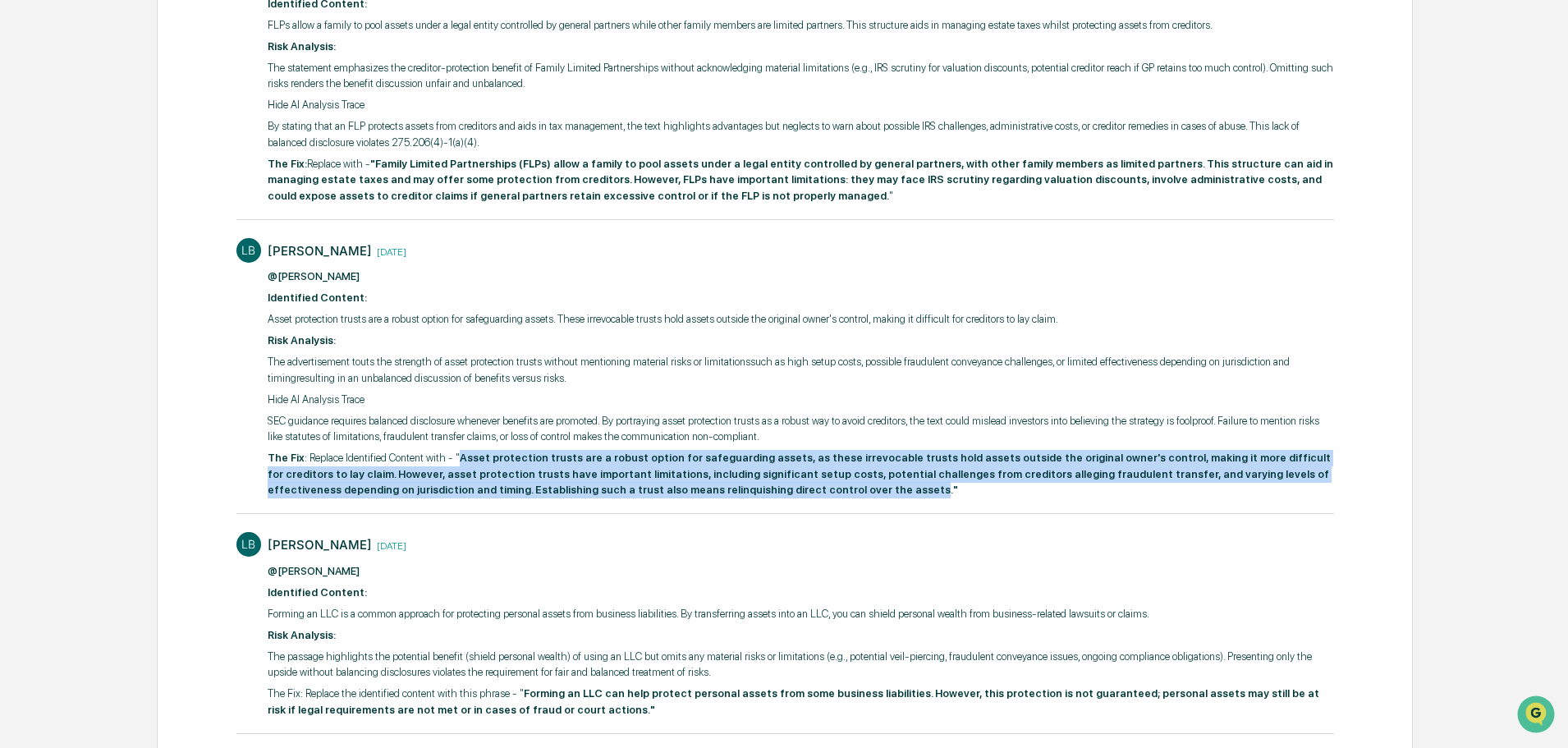
drag, startPoint x: 455, startPoint y: 460, endPoint x: 671, endPoint y: 491, distance: 218.2
click at [671, 491] on strong "Asset protection trusts are a robust option for safeguarding assets, as these i…" at bounding box center [799, 473] width 1062 height 45
copy strong "Asset protection trusts are a robust option for safeguarding assets, as these i…"
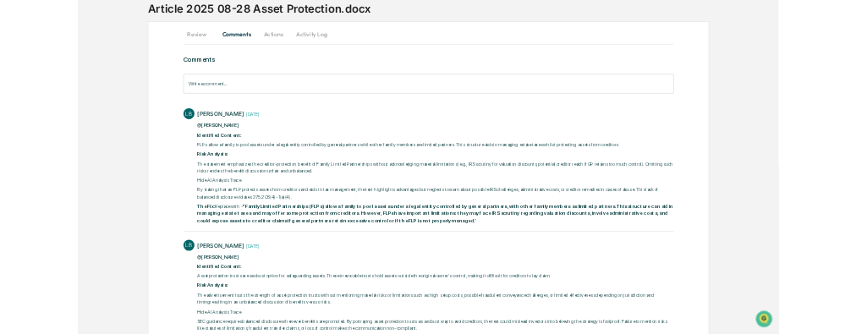
scroll to position [85, 0]
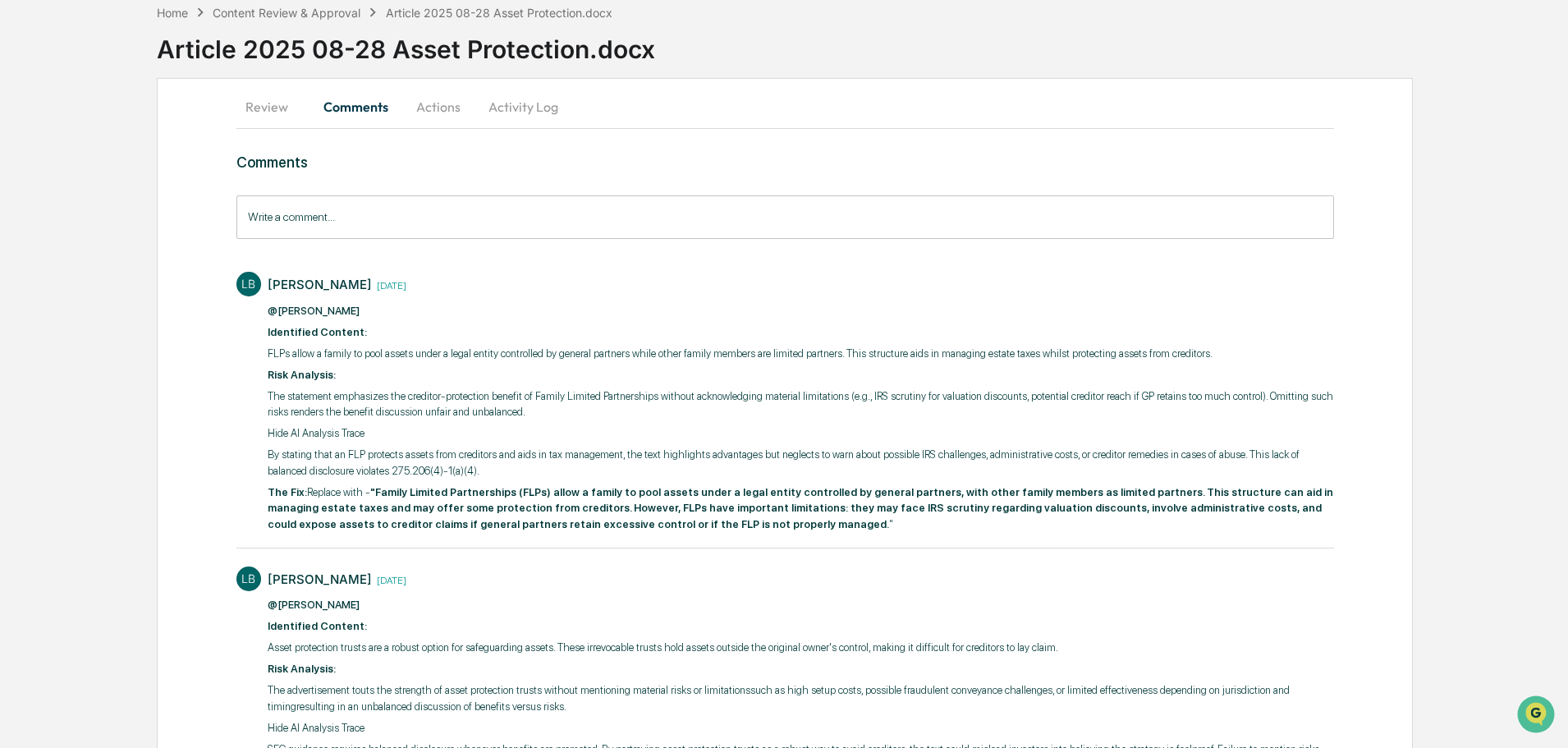
click at [456, 381] on p "Risk Analysis:" at bounding box center [800, 374] width 1066 height 16
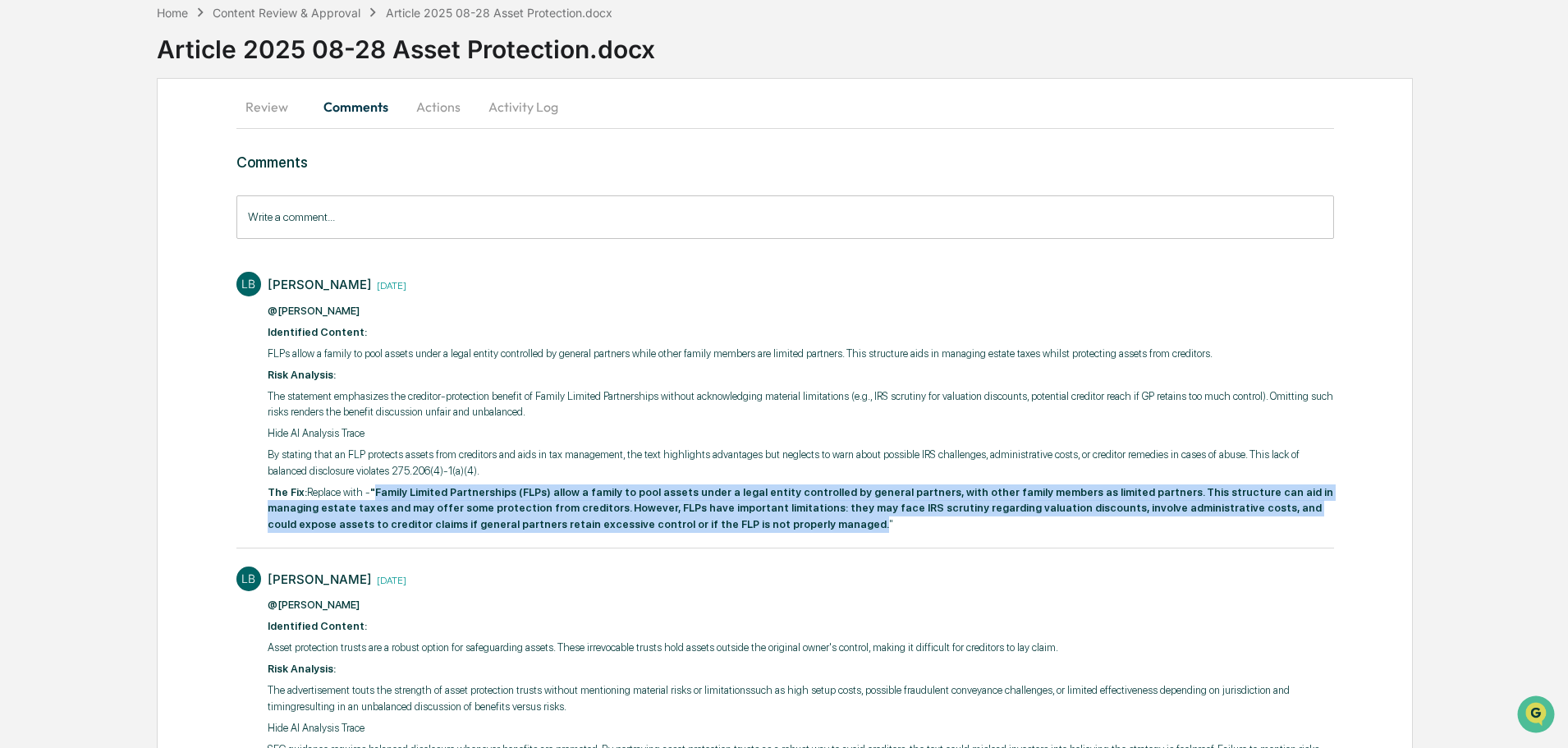
drag, startPoint x: 375, startPoint y: 492, endPoint x: 631, endPoint y: 524, distance: 258.0
click at [631, 524] on strong ""Family Limited Partnerships (FLPs) allow a family to pool assets under a legal…" at bounding box center [800, 508] width 1065 height 45
copy strong "Family Limited Partnerships (FLPs) allow a family to pool assets under a legal …"
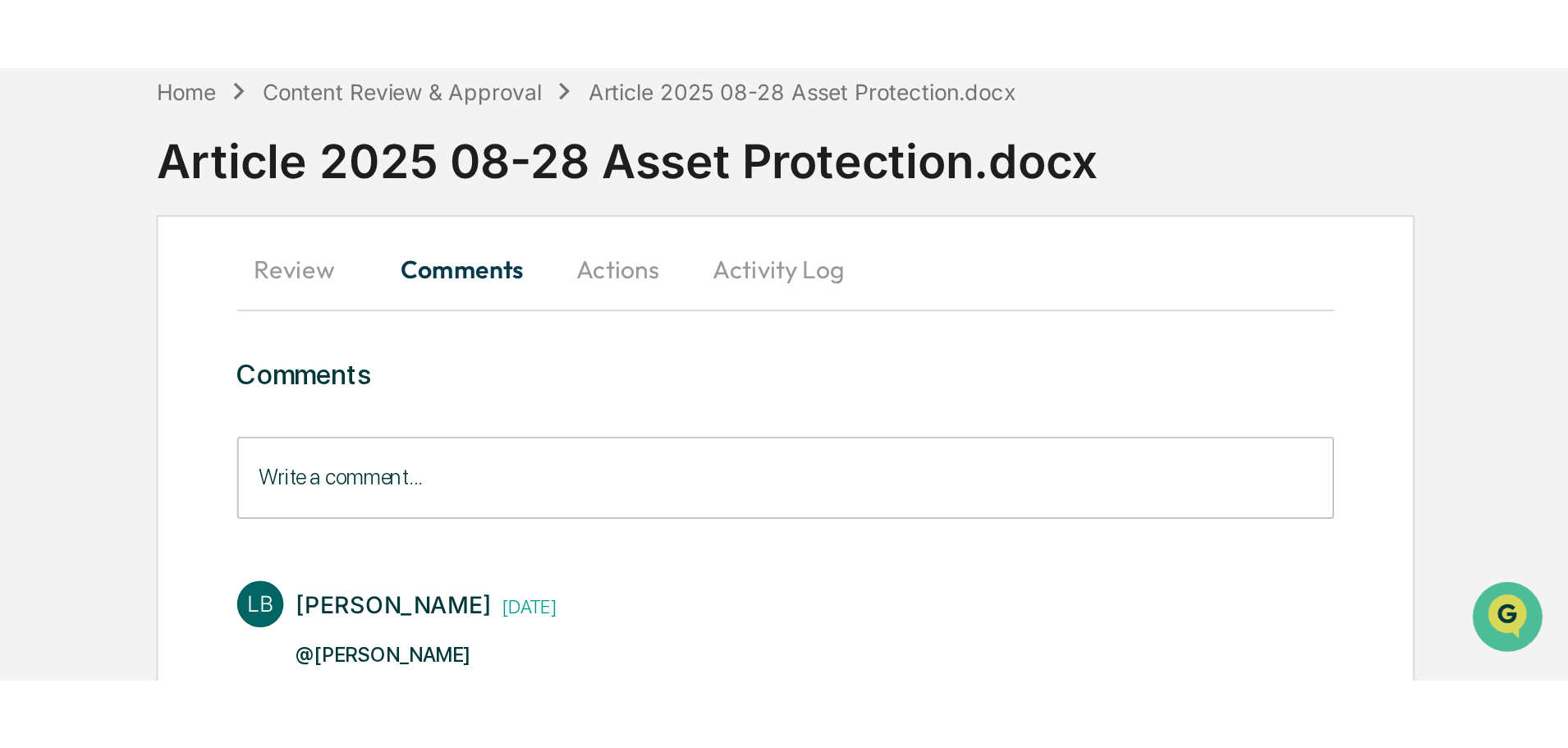
scroll to position [0, 0]
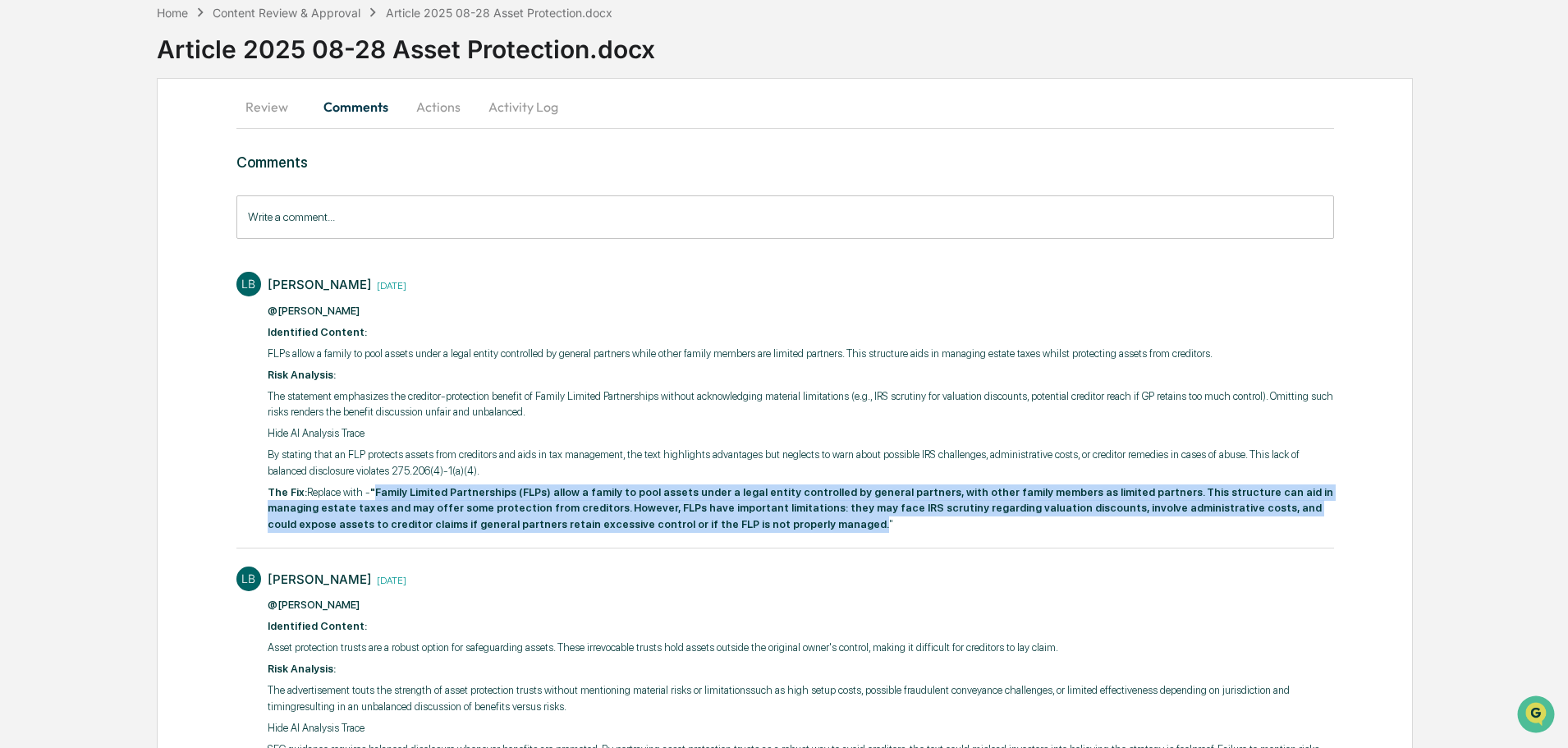
click at [541, 112] on button "Activity Log" at bounding box center [523, 107] width 96 height 40
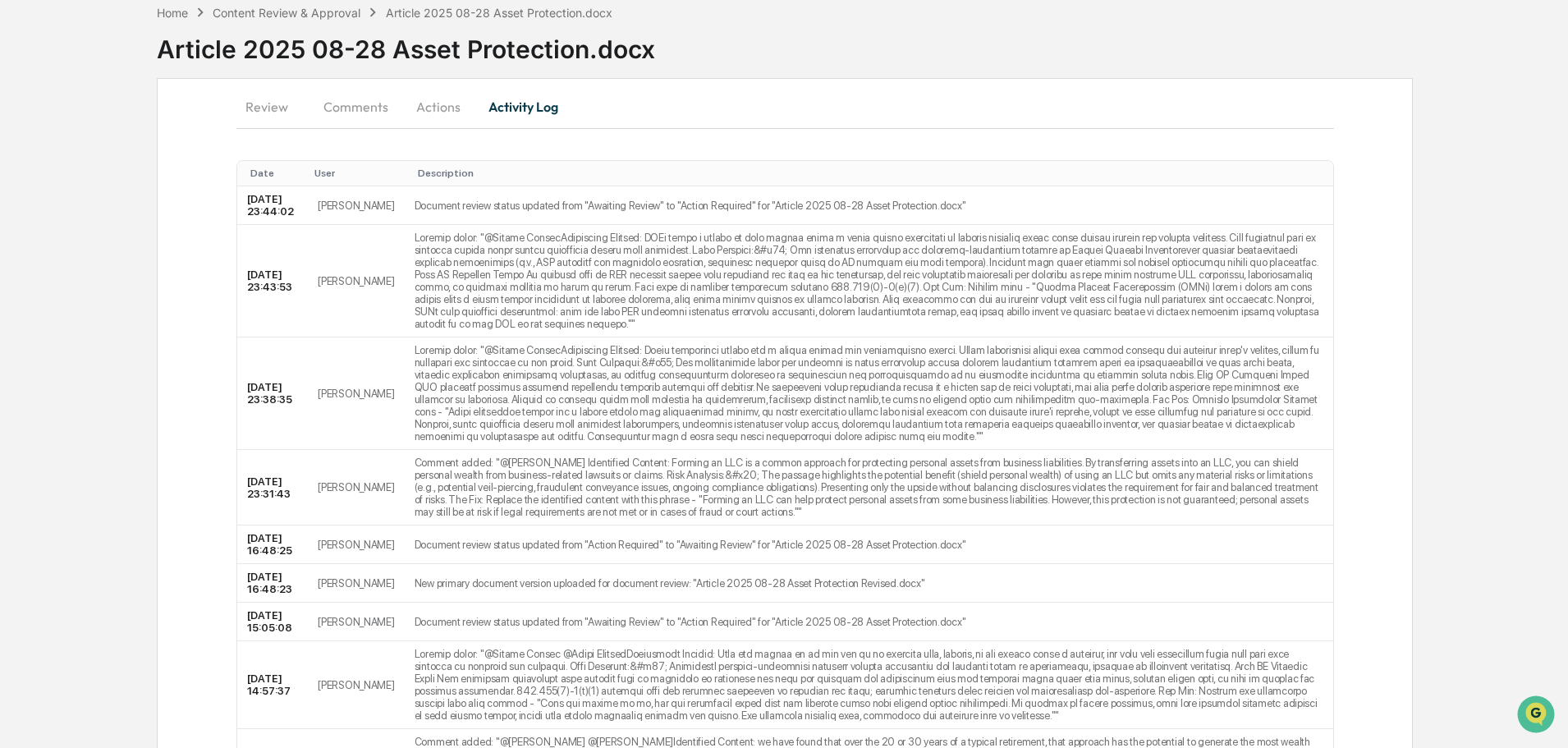
click at [424, 104] on button "Actions" at bounding box center [439, 107] width 74 height 40
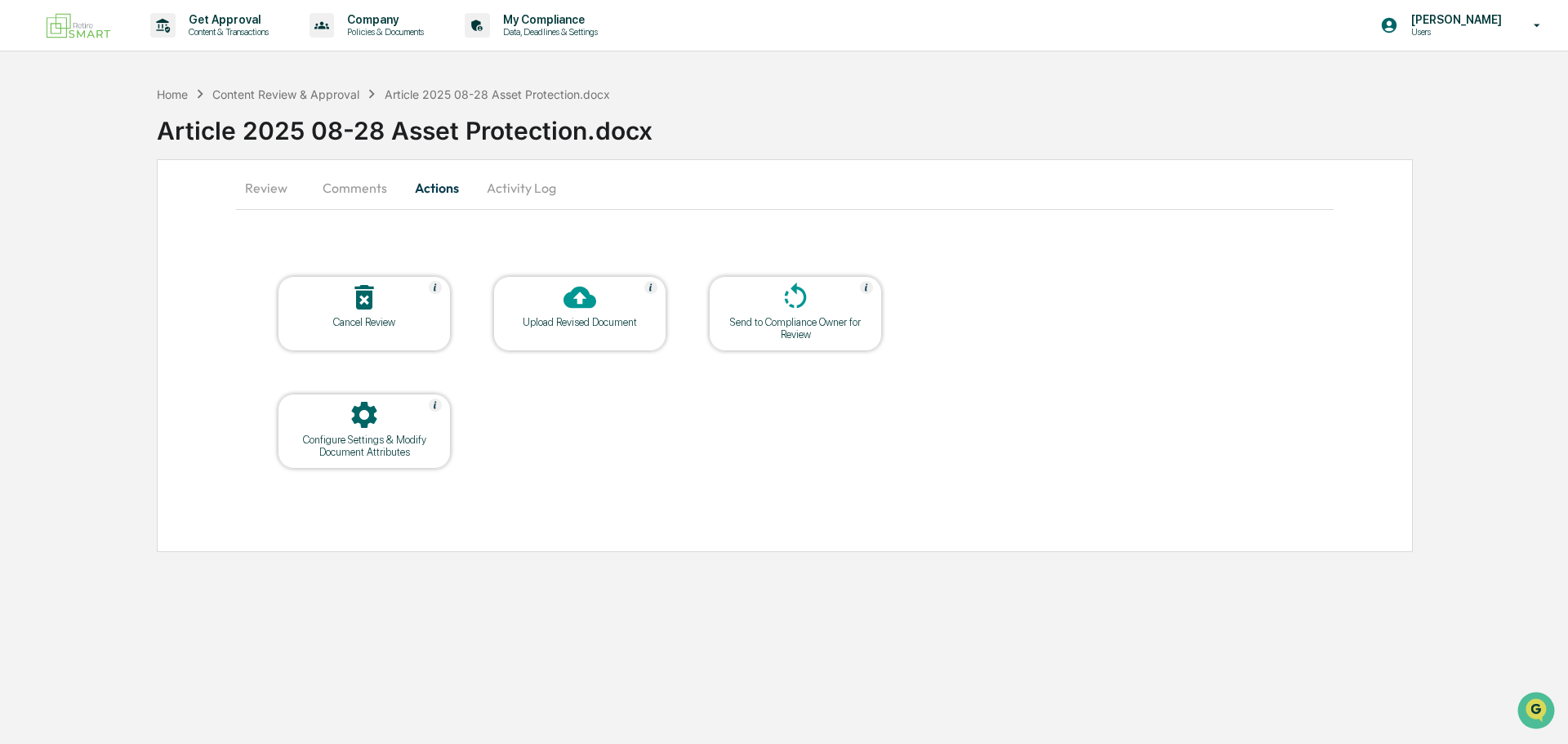
click at [579, 318] on div "Upload Revised Document" at bounding box center [579, 321] width 147 height 13
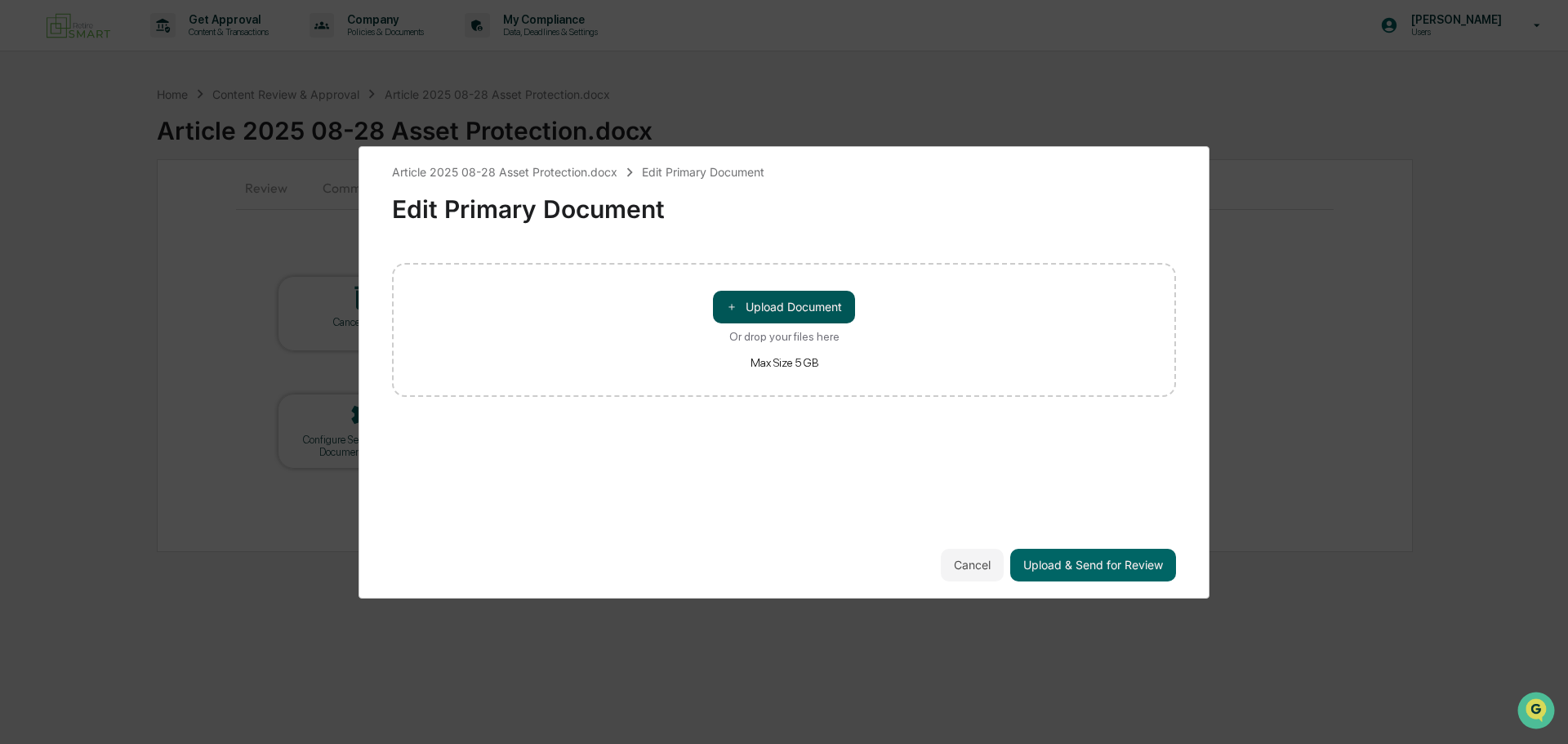
click at [760, 317] on button "＋ Upload Document" at bounding box center [783, 307] width 142 height 33
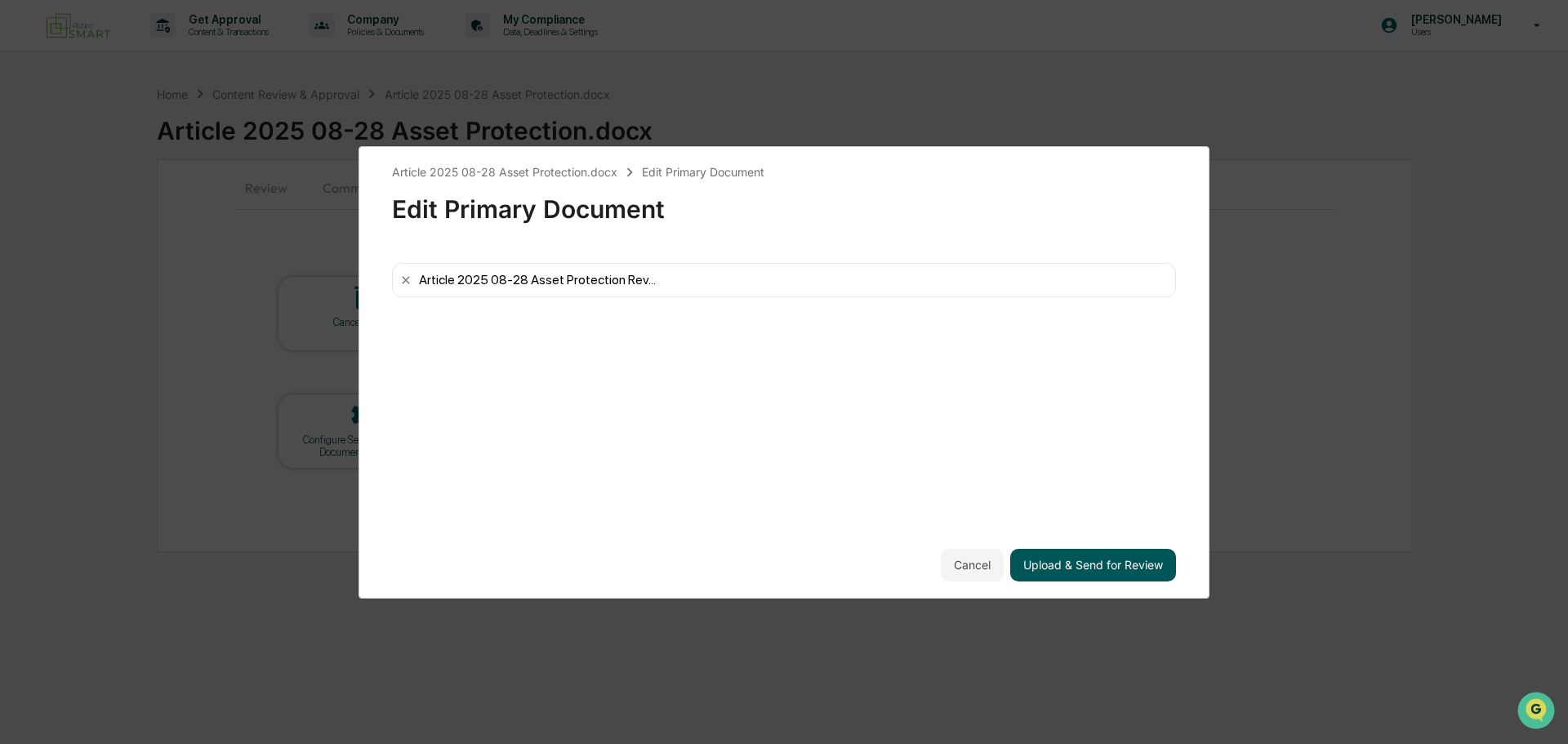
click at [1083, 568] on button "Upload & Send for Review" at bounding box center [1093, 565] width 166 height 33
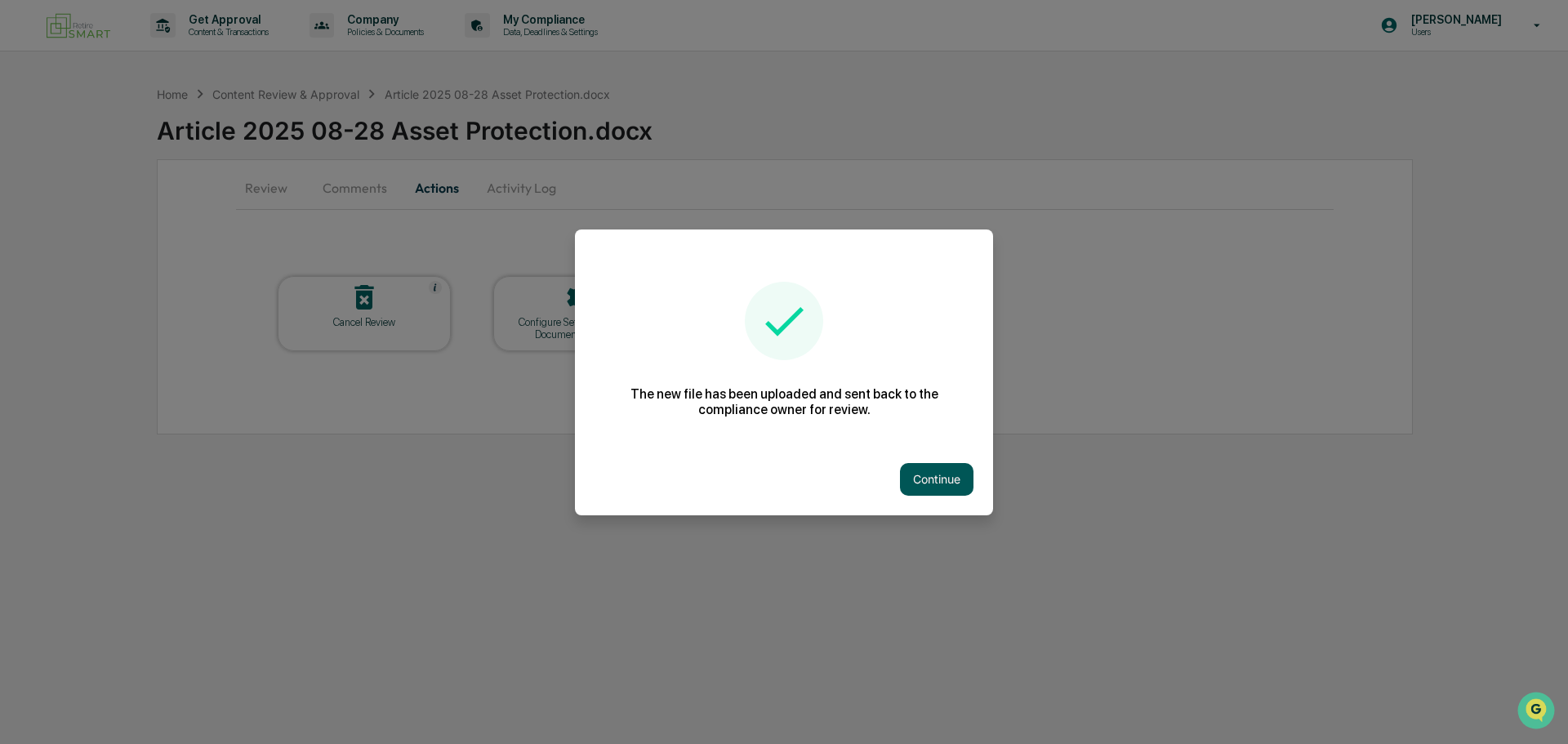
click at [931, 471] on button "Continue" at bounding box center [937, 480] width 73 height 33
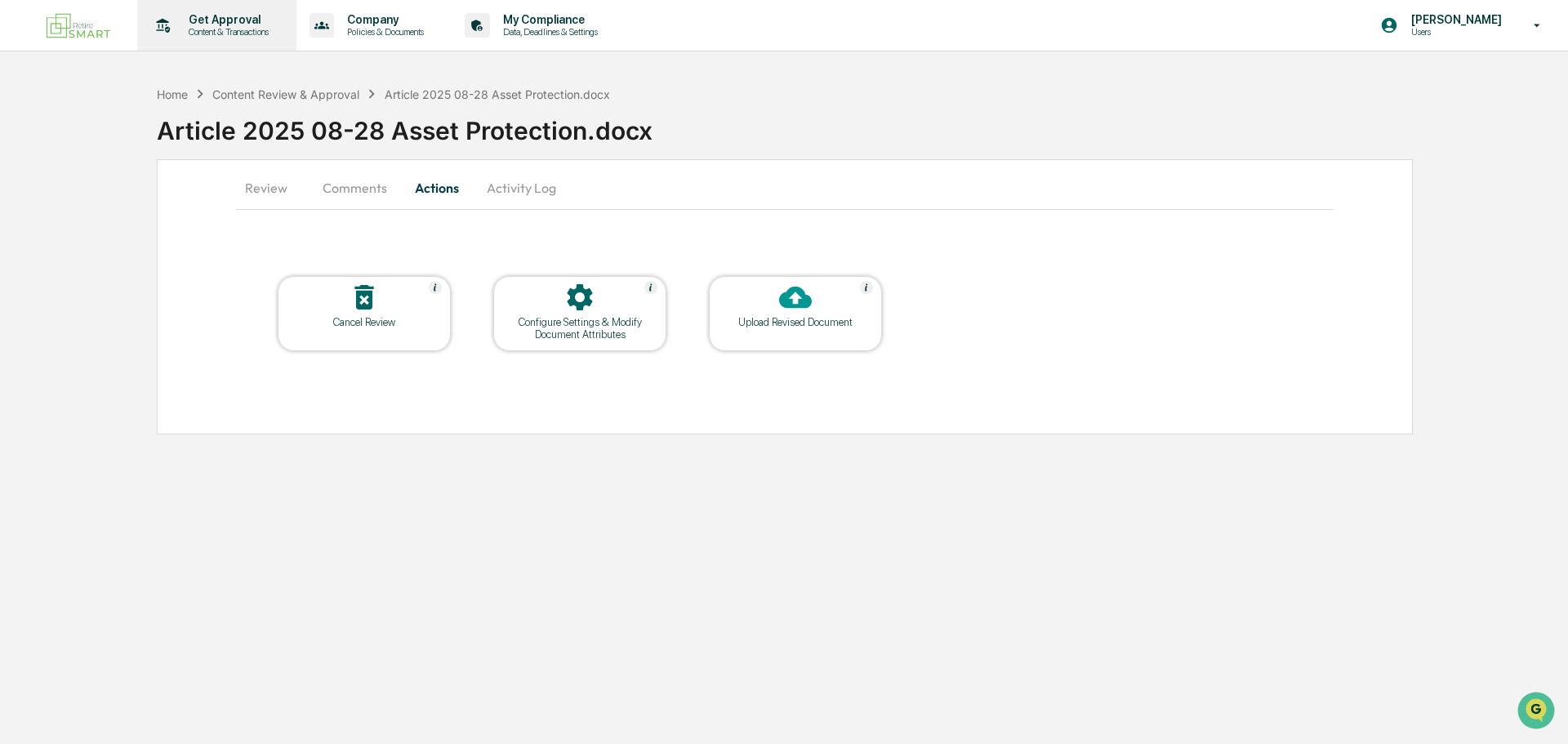
click at [222, 24] on p "Get Approval" at bounding box center [226, 20] width 101 height 14
